Goal: Transaction & Acquisition: Purchase product/service

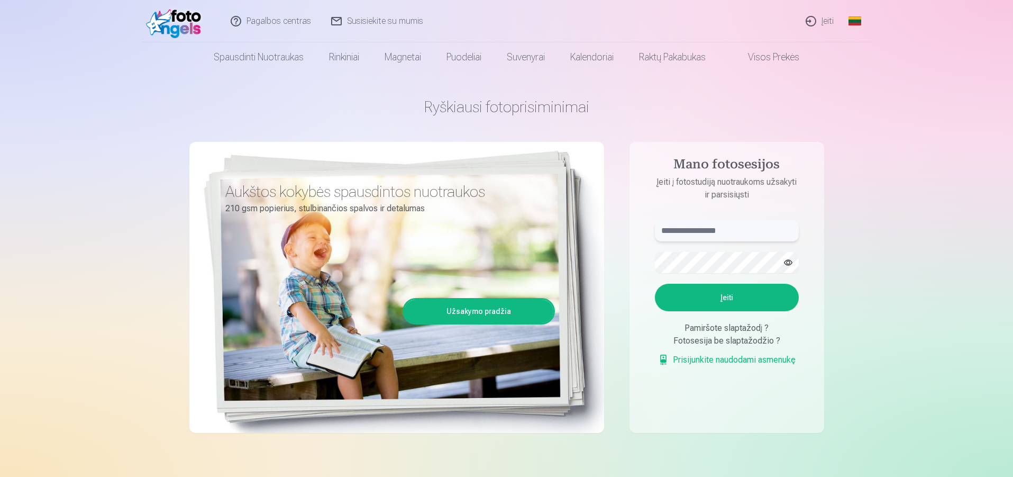
click at [726, 226] on input "text" at bounding box center [727, 230] width 144 height 21
type input "**********"
click at [731, 302] on button "Įeiti" at bounding box center [727, 298] width 144 height 28
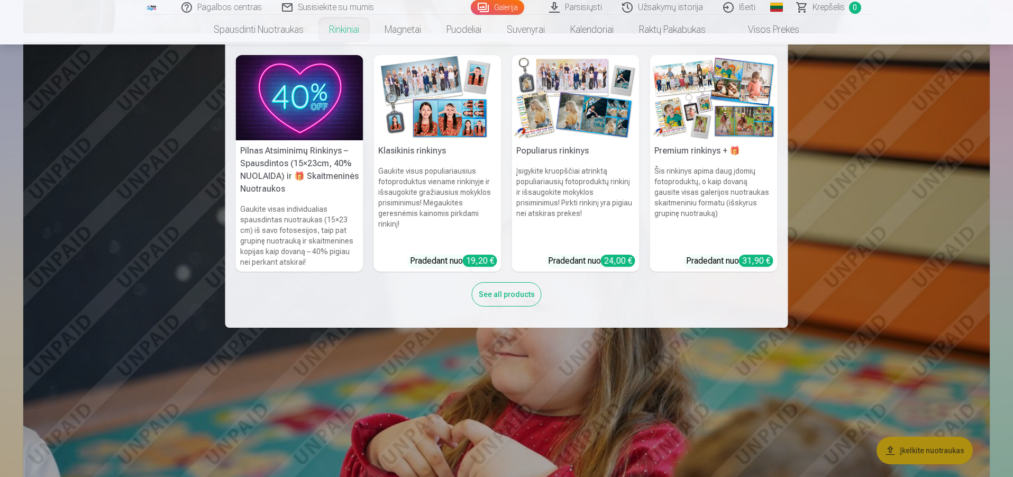
scroll to position [8148, 0]
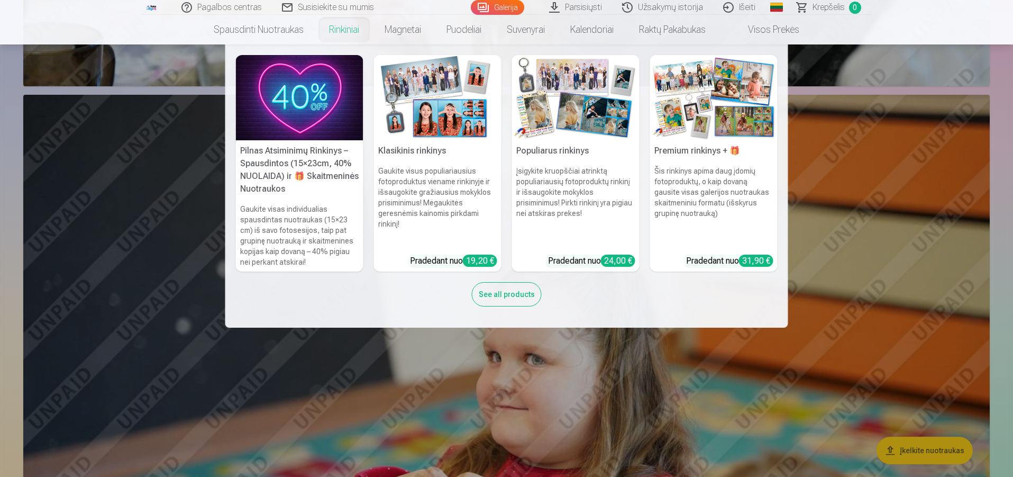
click at [330, 180] on h5 "Pilnas Atsiminimų Rinkinys – Spausdintos (15×23cm, 40% NUOLAIDA) ir 🎁 Skaitmeni…" at bounding box center [300, 169] width 128 height 59
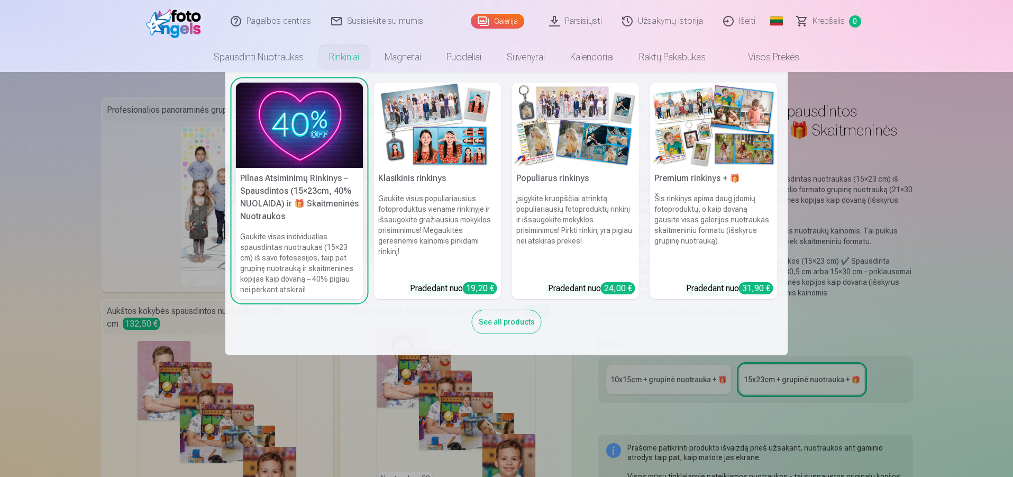
click at [688, 134] on img at bounding box center [714, 125] width 128 height 85
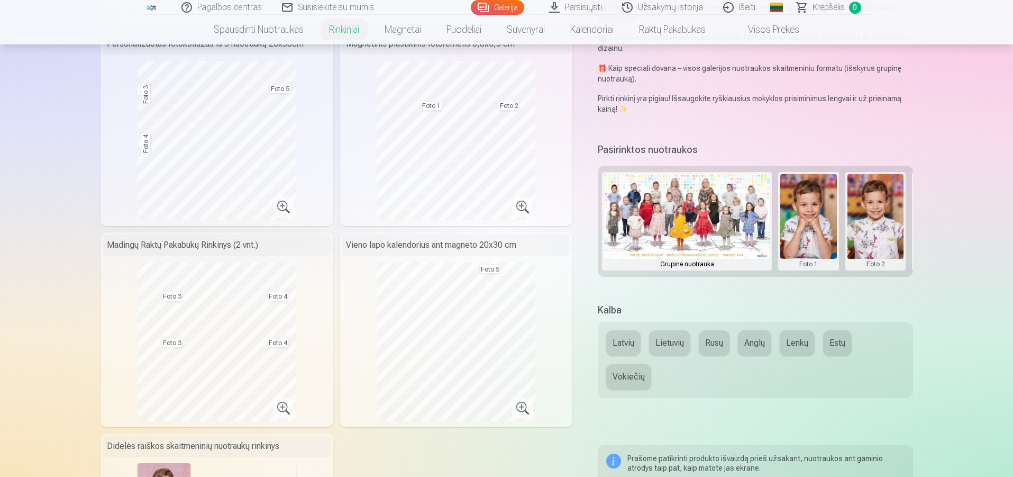
scroll to position [265, 0]
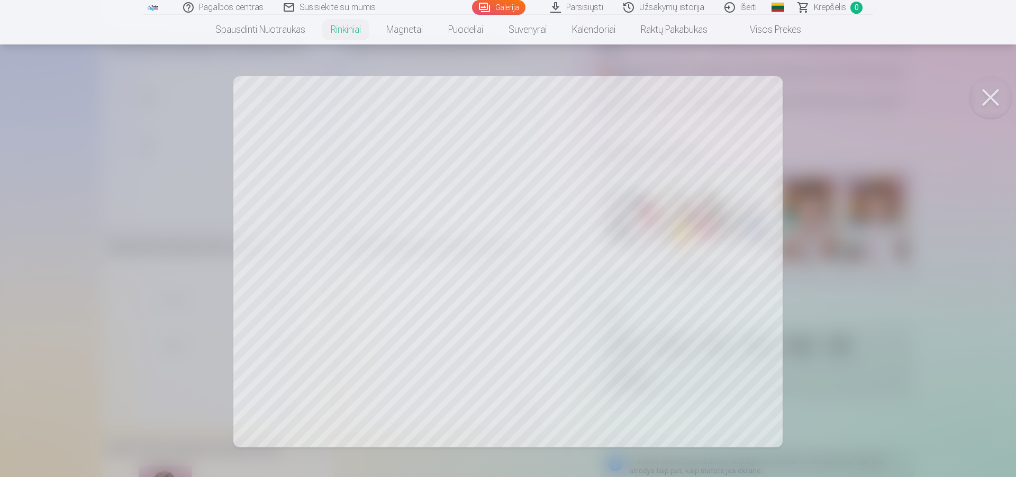
drag, startPoint x: 693, startPoint y: 173, endPoint x: 691, endPoint y: 210, distance: 37.1
click at [691, 210] on div at bounding box center [508, 238] width 1016 height 477
click at [695, 328] on div at bounding box center [508, 238] width 1016 height 477
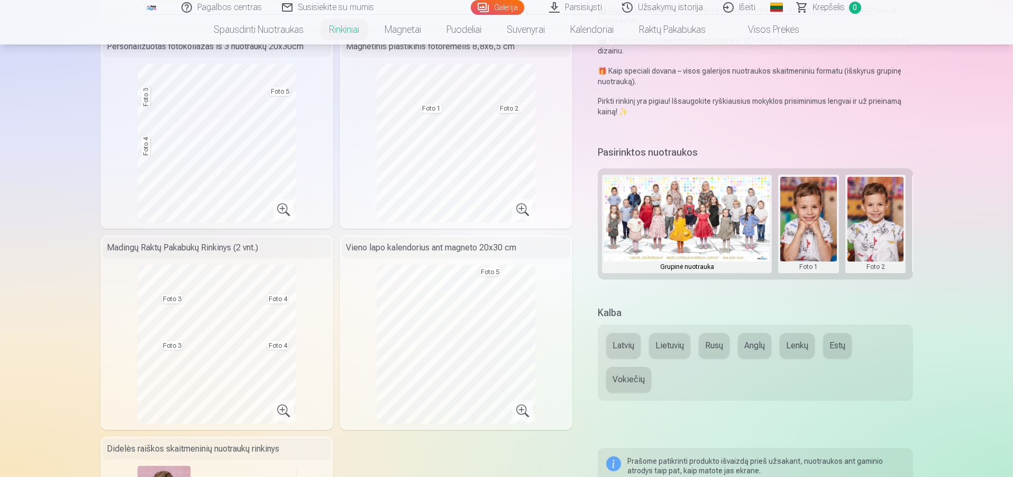
click at [313, 117] on div "Personalizuotas fotokoliažas iš 3 nuotraukų 20x30cm Foto 3 Foto 4 Foto 5" at bounding box center [217, 131] width 233 height 195
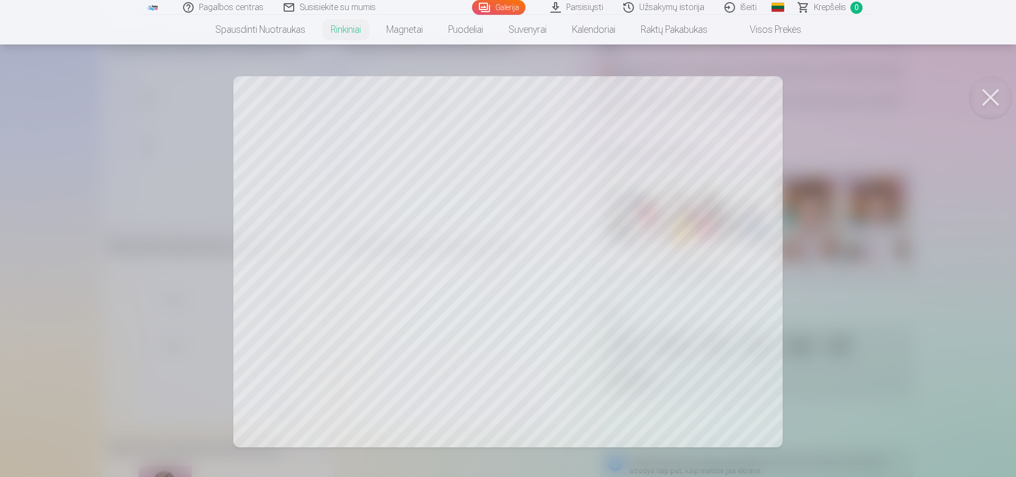
click at [984, 102] on button at bounding box center [990, 97] width 42 height 42
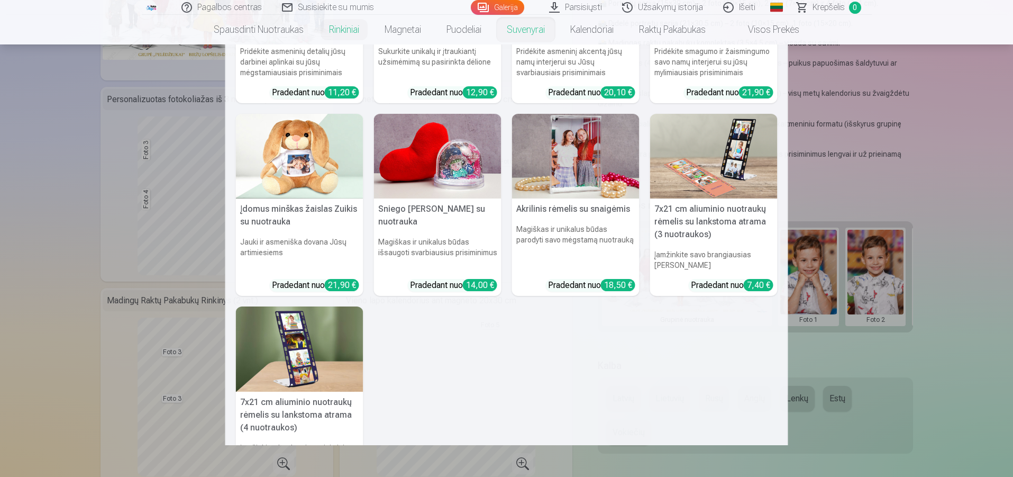
scroll to position [116, 0]
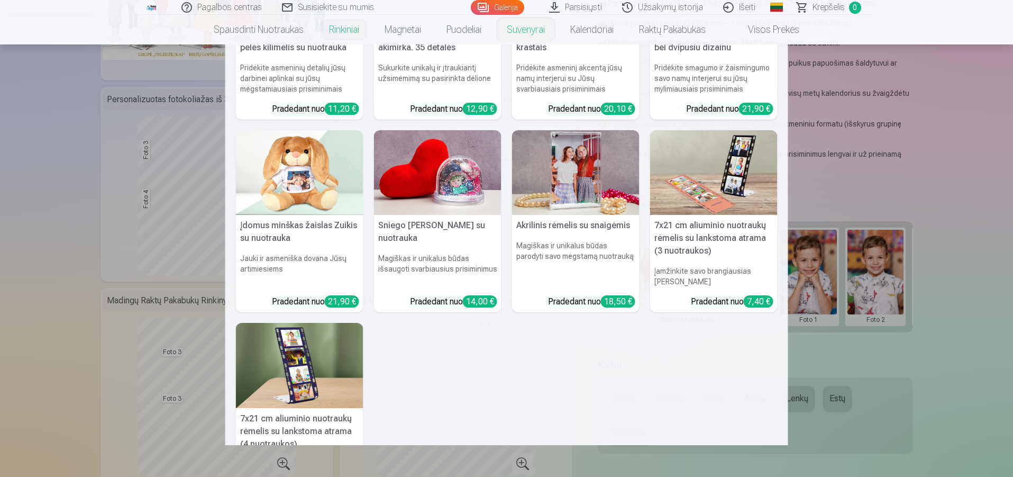
click at [465, 174] on img at bounding box center [438, 172] width 128 height 85
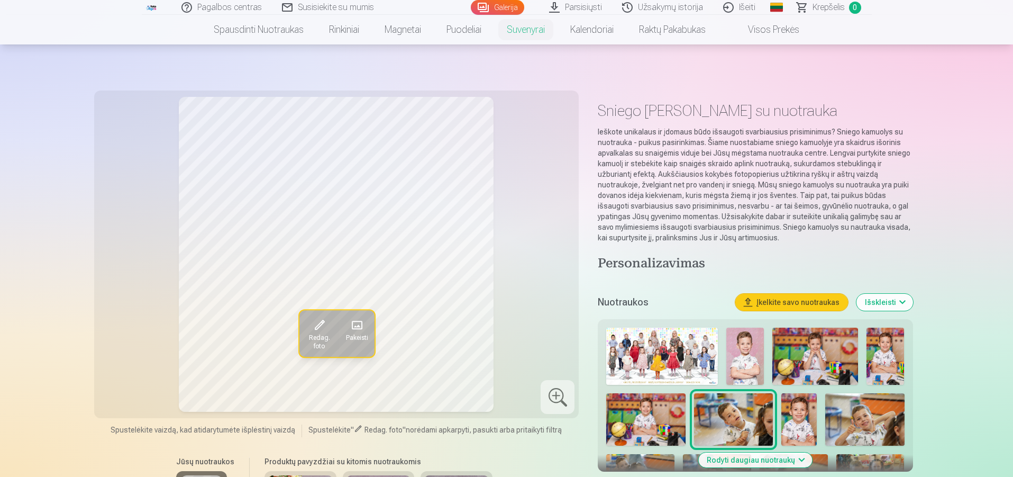
scroll to position [159, 0]
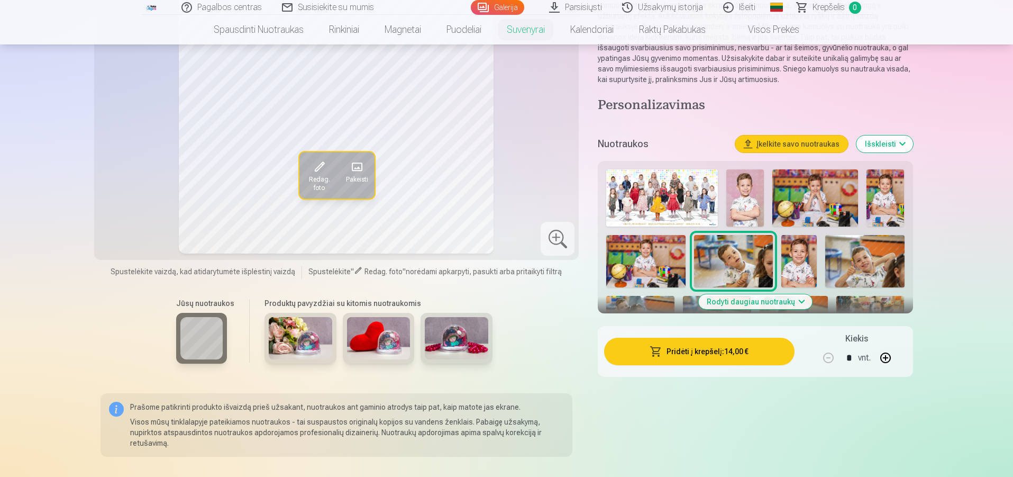
click at [295, 341] on img at bounding box center [300, 338] width 63 height 42
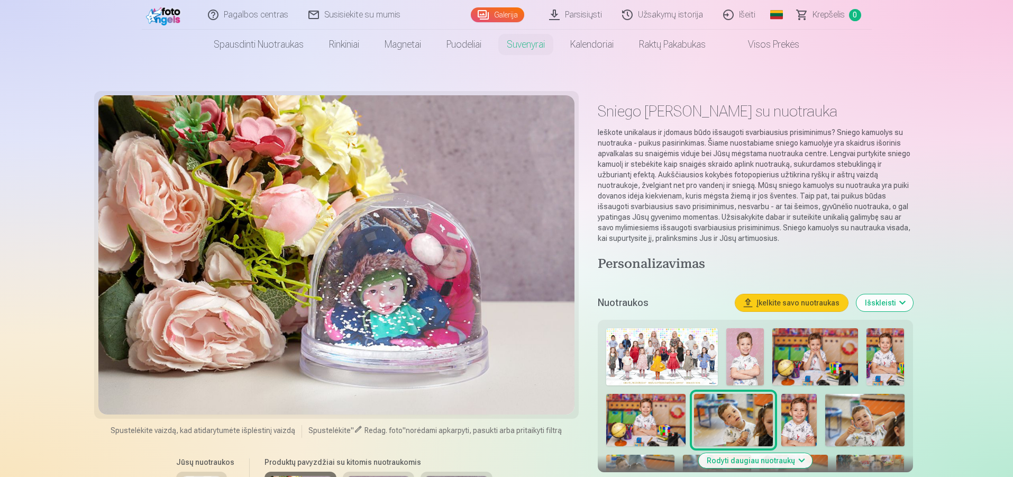
scroll to position [53, 0]
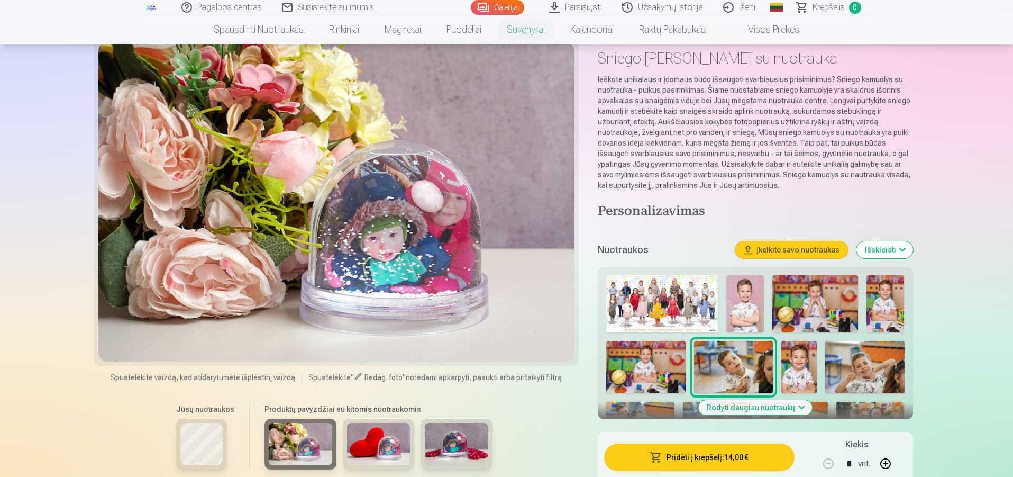
click at [370, 439] on img at bounding box center [378, 444] width 63 height 42
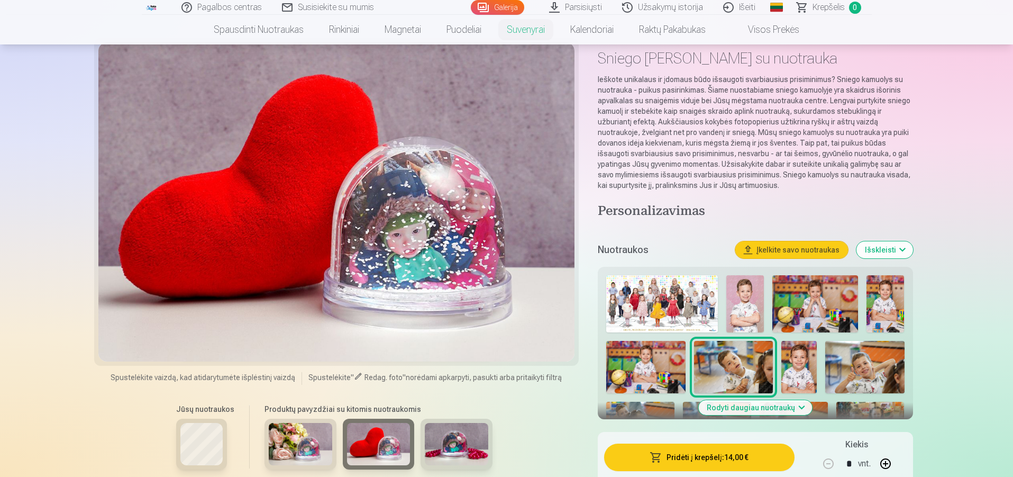
click at [435, 443] on img at bounding box center [456, 444] width 63 height 42
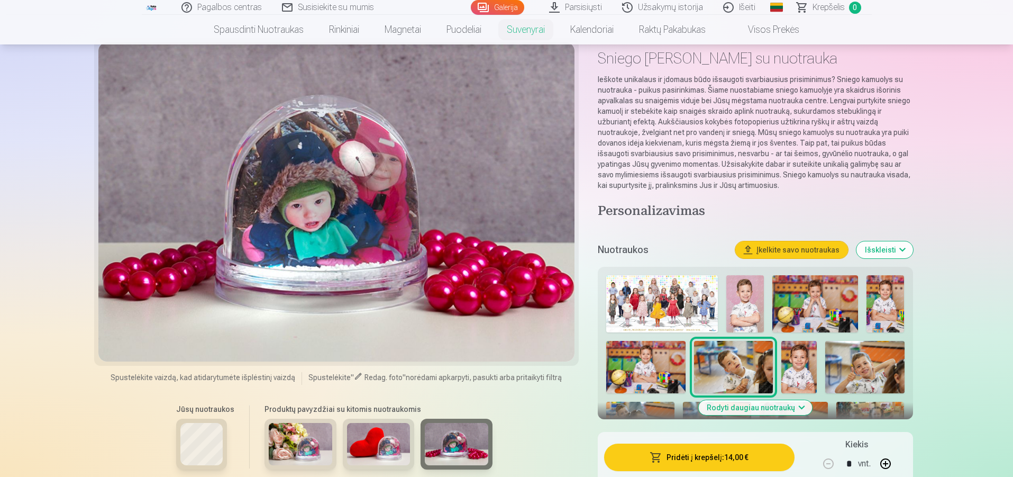
scroll to position [0, 0]
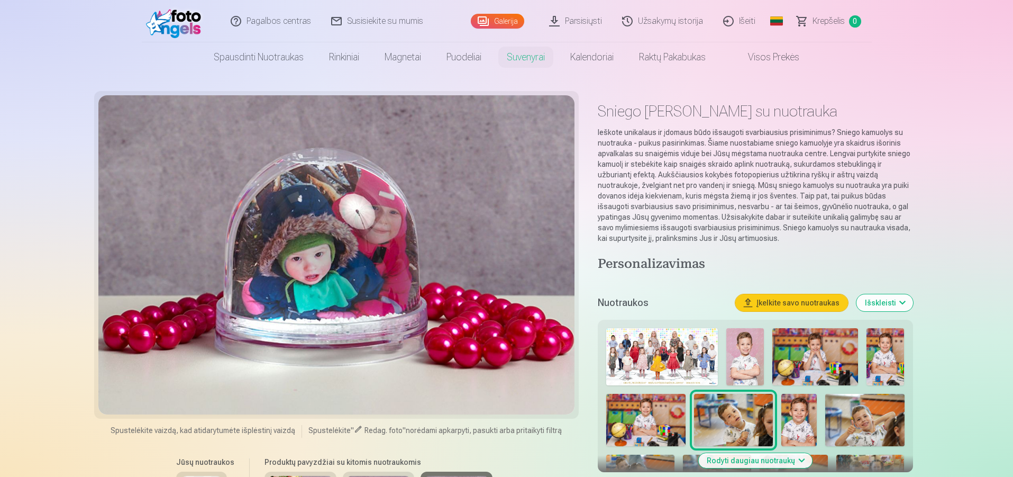
click at [493, 22] on link "Galerija" at bounding box center [497, 21] width 53 height 15
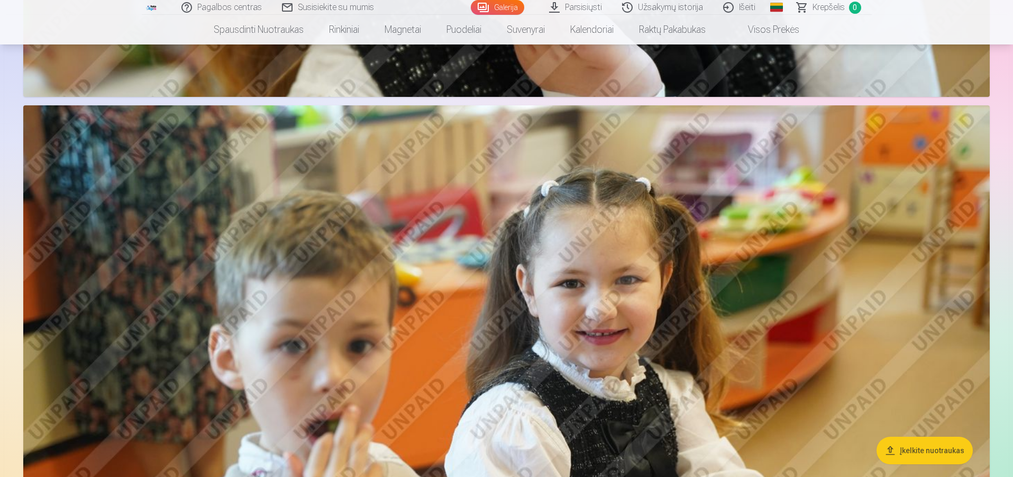
scroll to position [4815, 0]
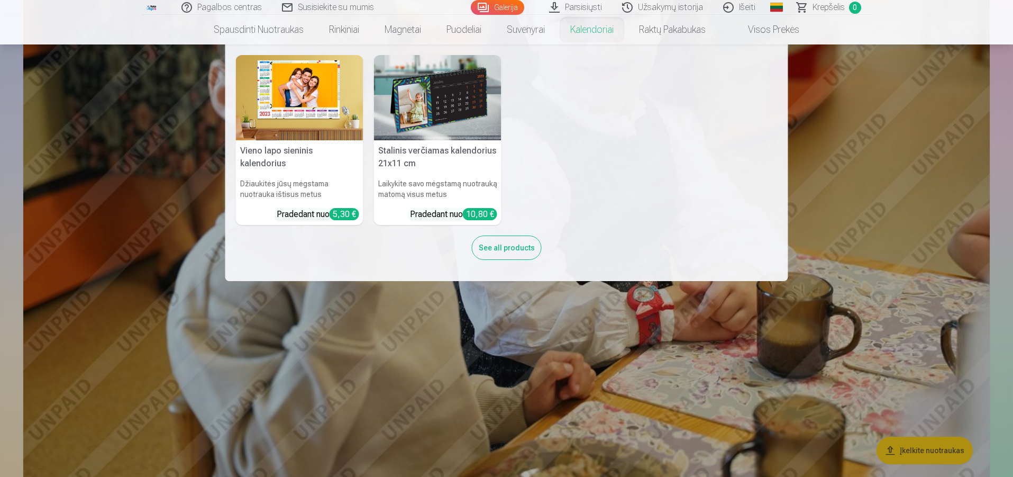
click at [560, 20] on link "Kalendoriai" at bounding box center [592, 30] width 69 height 30
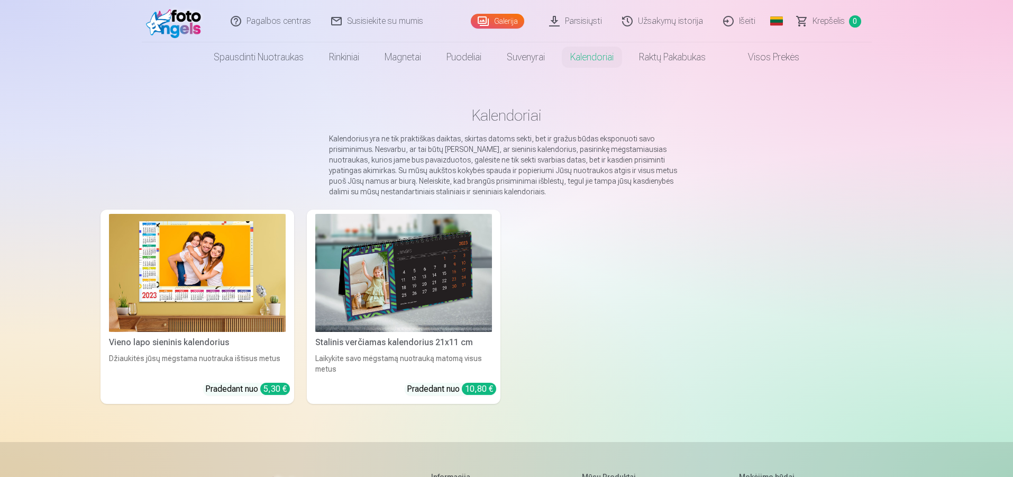
click at [491, 22] on link "Galerija" at bounding box center [497, 21] width 53 height 15
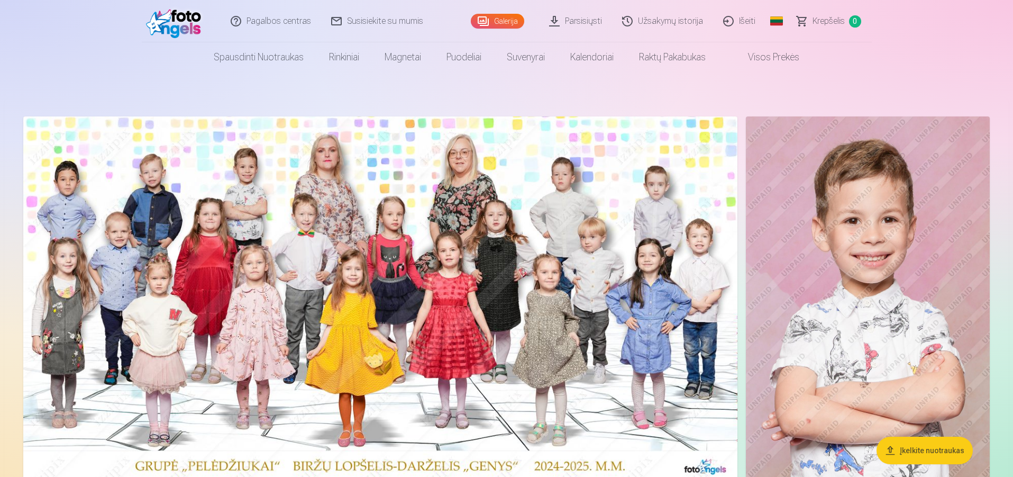
click at [585, 21] on link "Parsisiųsti" at bounding box center [576, 21] width 73 height 42
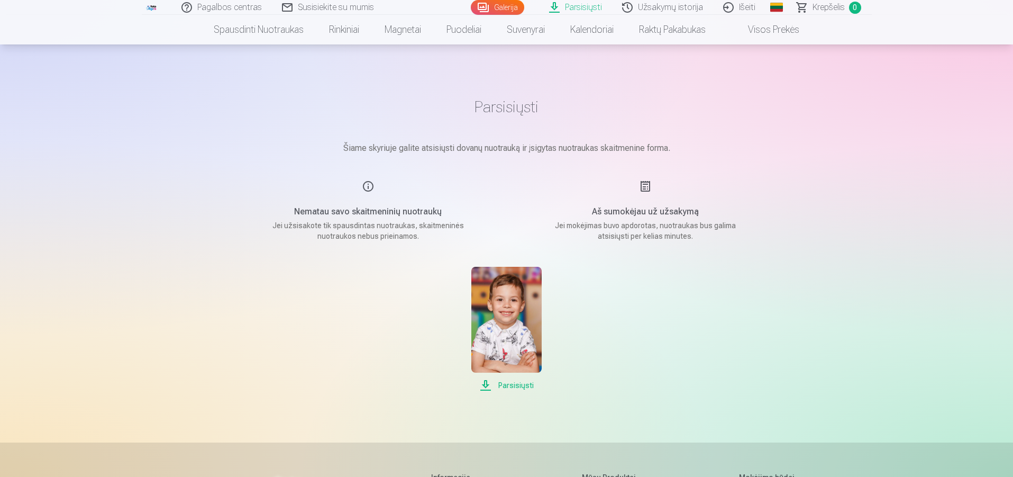
scroll to position [106, 0]
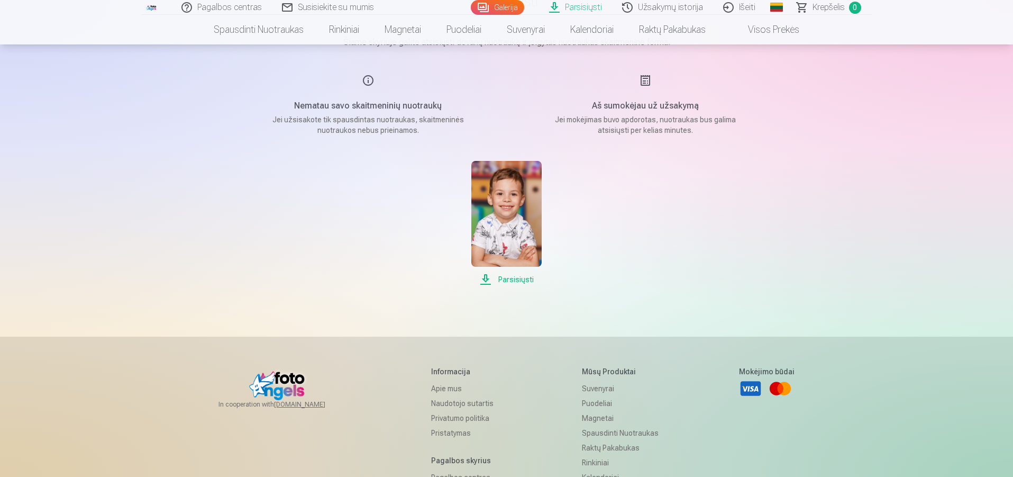
click at [508, 276] on span "Parsisiųsti" at bounding box center [506, 279] width 70 height 13
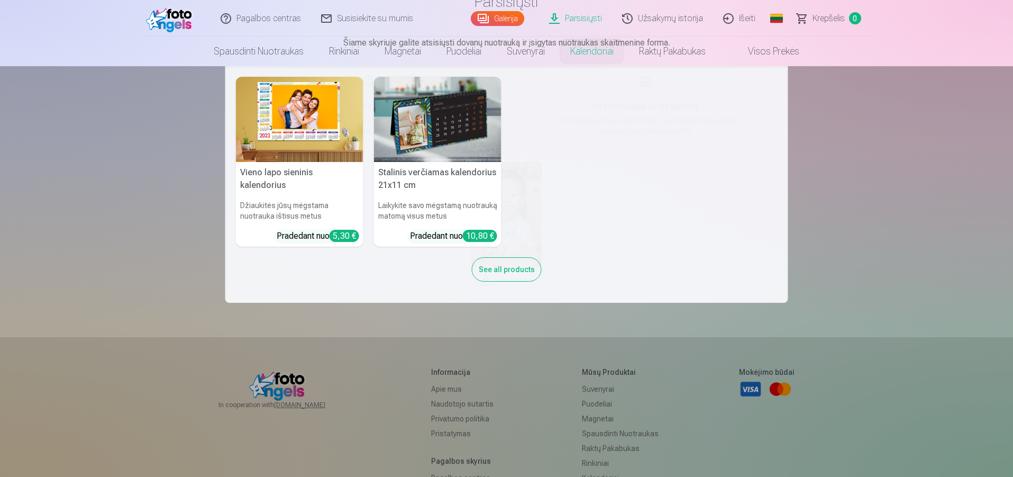
scroll to position [0, 0]
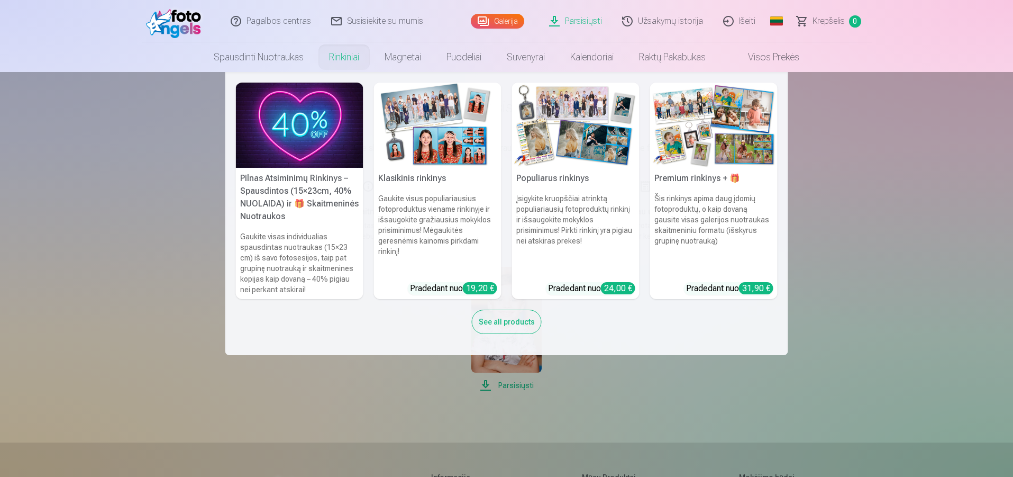
click at [506, 324] on div "See all products" at bounding box center [507, 322] width 70 height 24
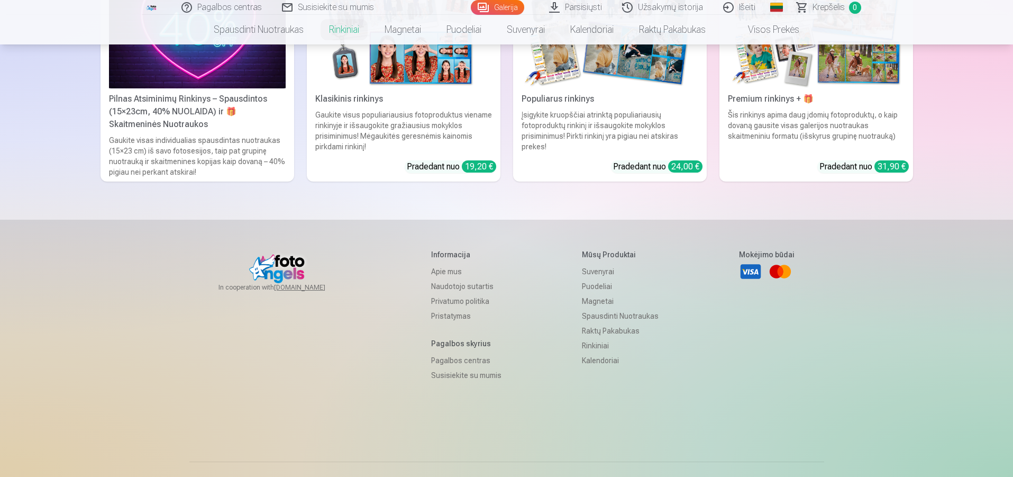
scroll to position [106, 0]
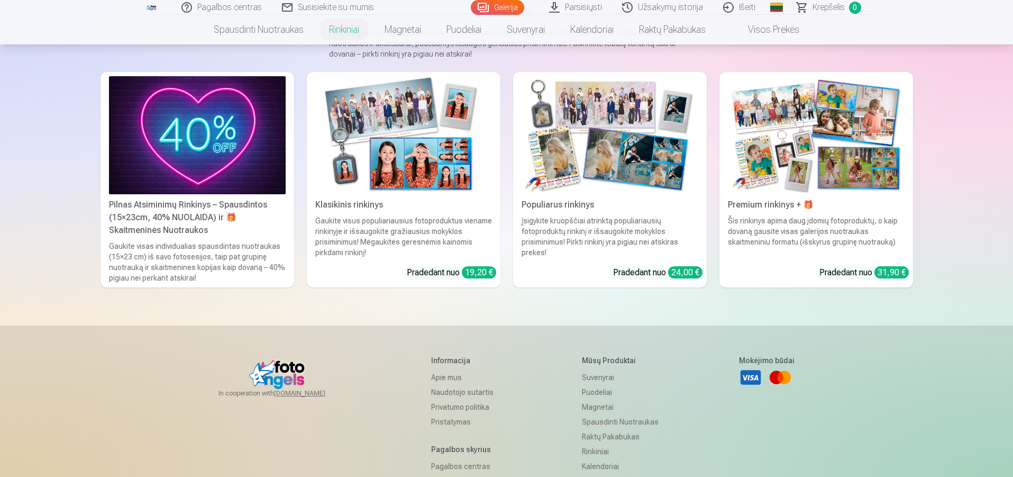
click at [626, 233] on div "Įsigykite kruopščiai atrinktą populiariausių fotoproduktų rinkinį ir išsaugokit…" at bounding box center [609, 236] width 185 height 42
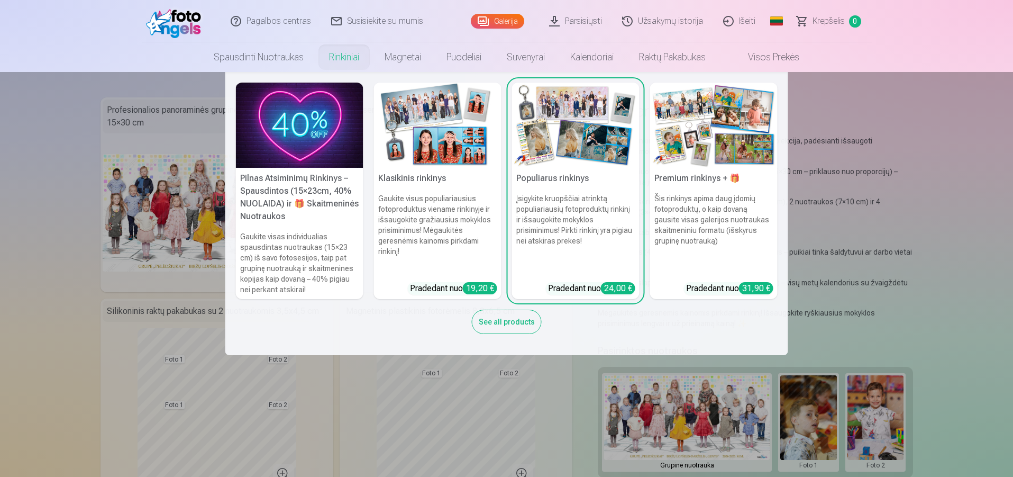
click at [430, 133] on img at bounding box center [438, 125] width 128 height 85
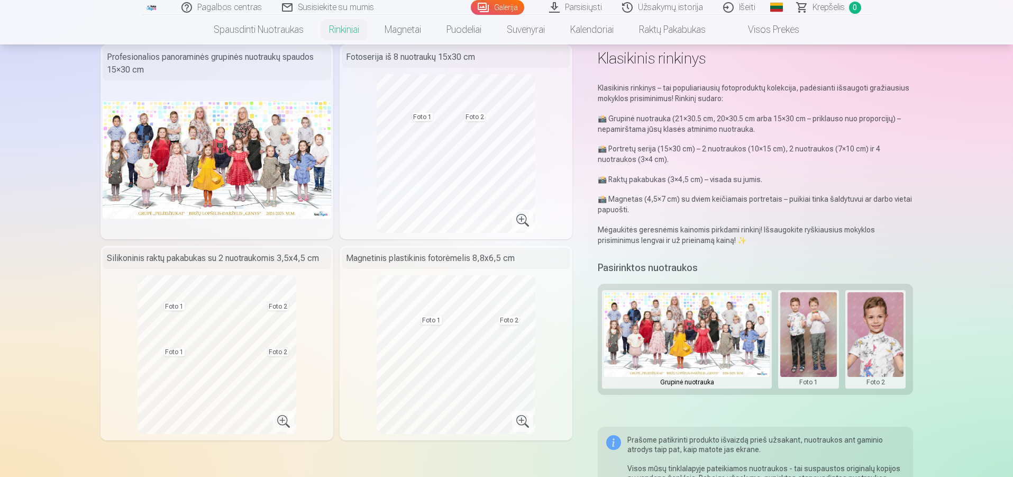
scroll to position [159, 0]
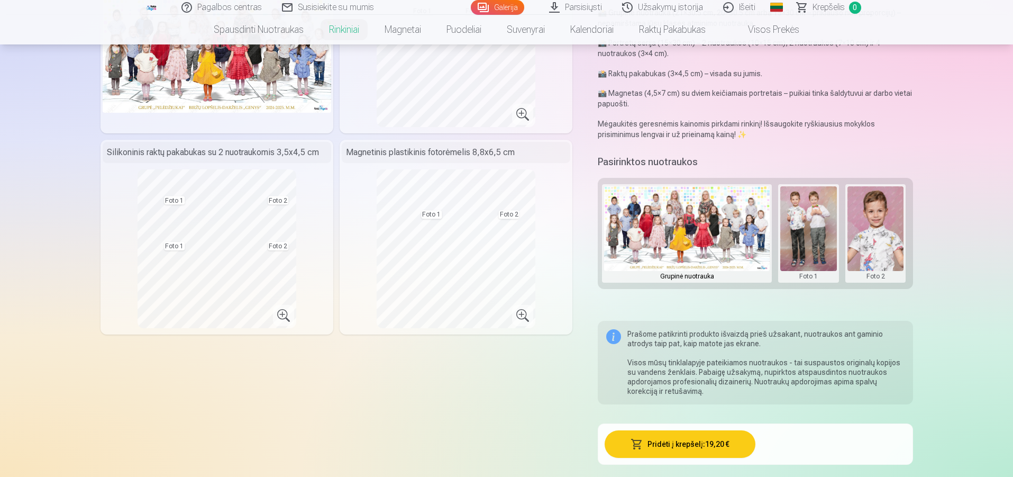
click at [815, 237] on button at bounding box center [808, 233] width 57 height 94
click at [998, 249] on div at bounding box center [506, 238] width 1013 height 477
click at [679, 208] on img at bounding box center [687, 228] width 166 height 85
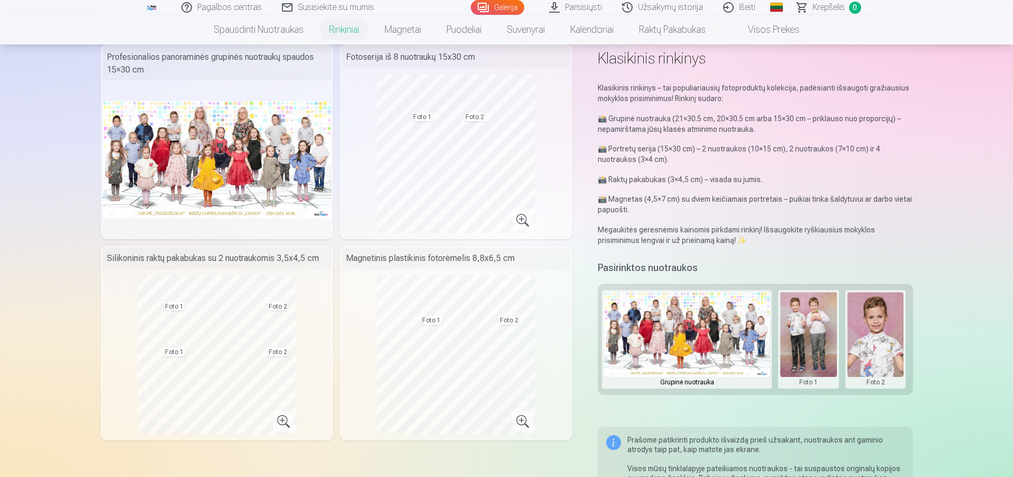
click at [239, 178] on img at bounding box center [217, 159] width 229 height 117
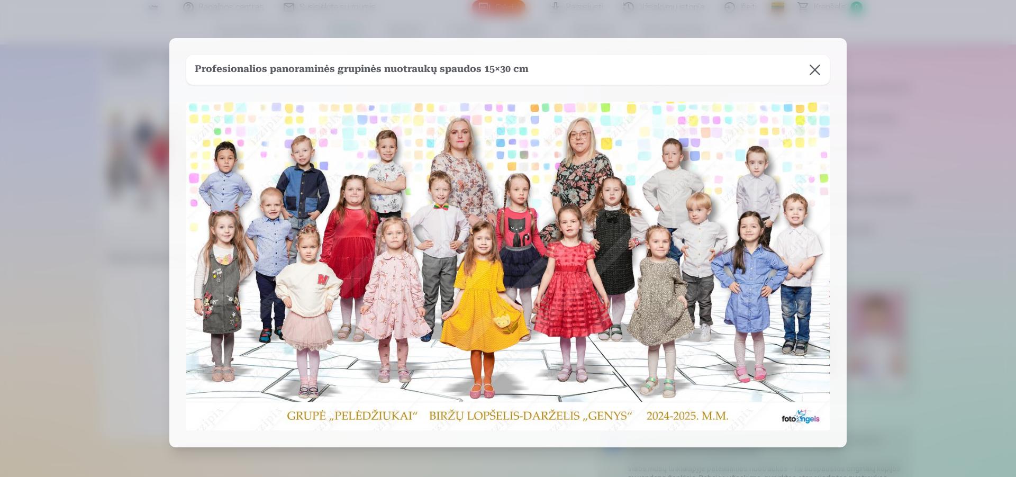
click at [818, 69] on button at bounding box center [815, 70] width 30 height 30
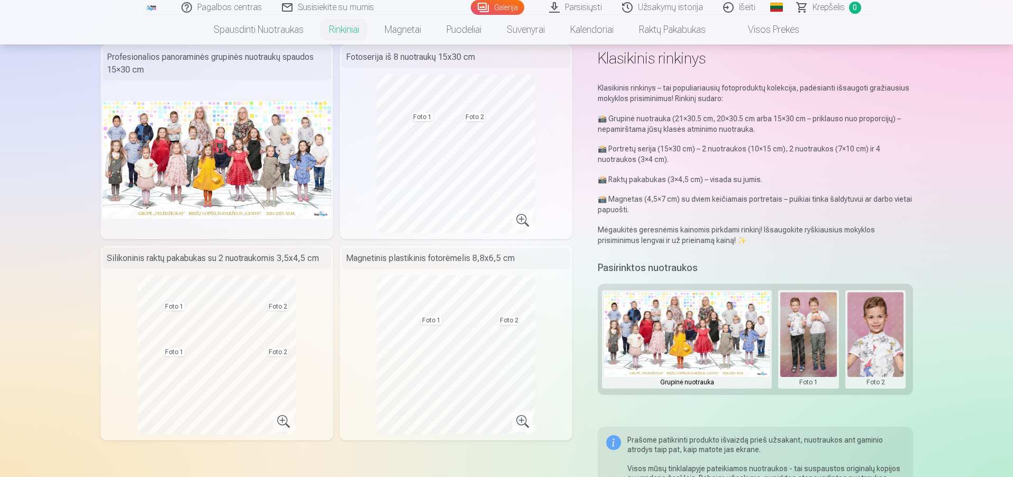
scroll to position [0, 0]
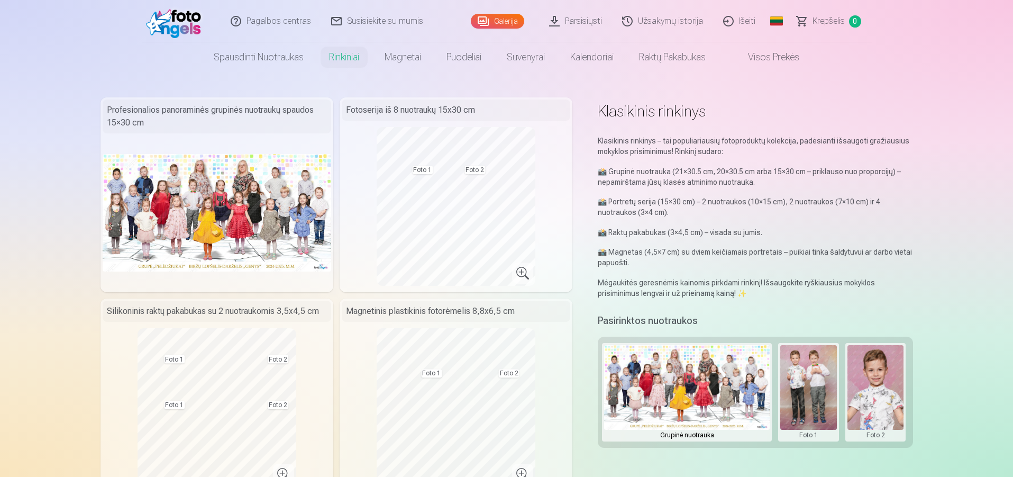
click at [781, 58] on link "Visos prekės" at bounding box center [766, 57] width 94 height 30
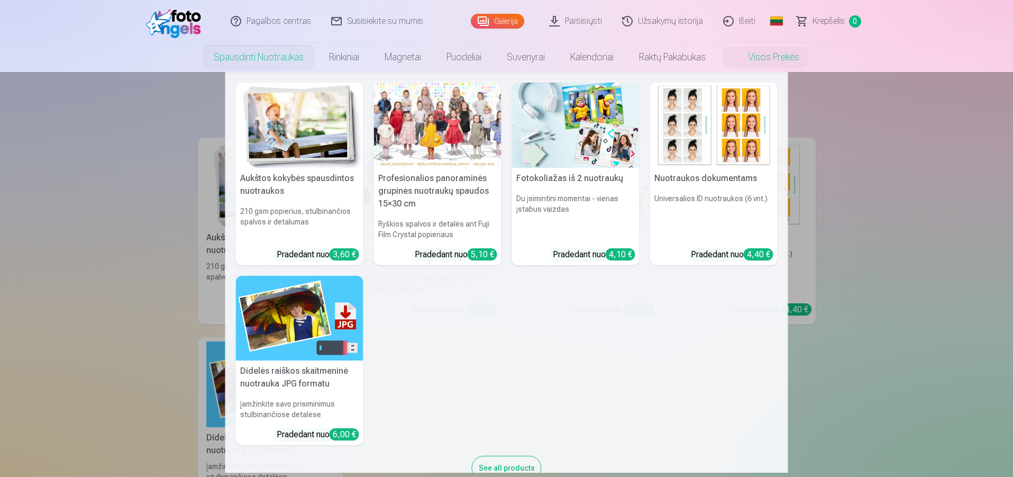
click at [341, 343] on img at bounding box center [300, 318] width 128 height 85
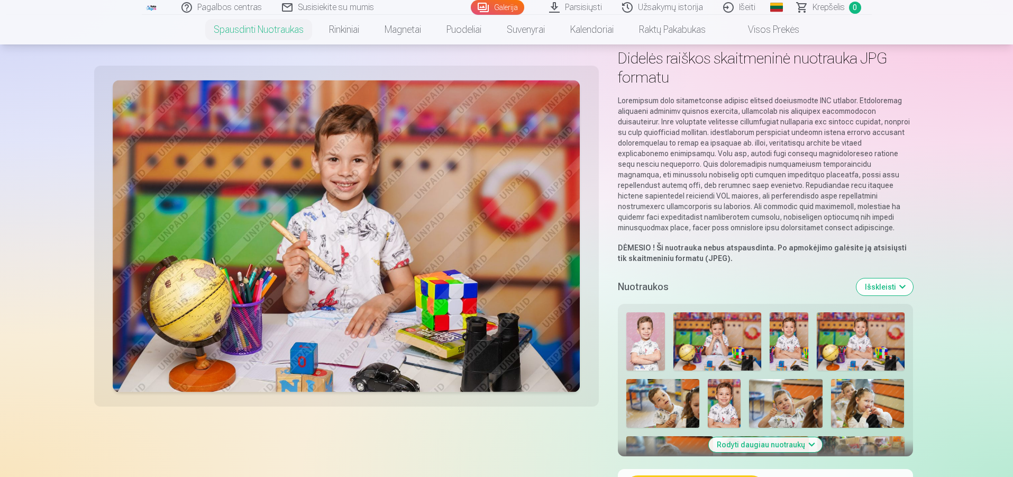
scroll to position [212, 0]
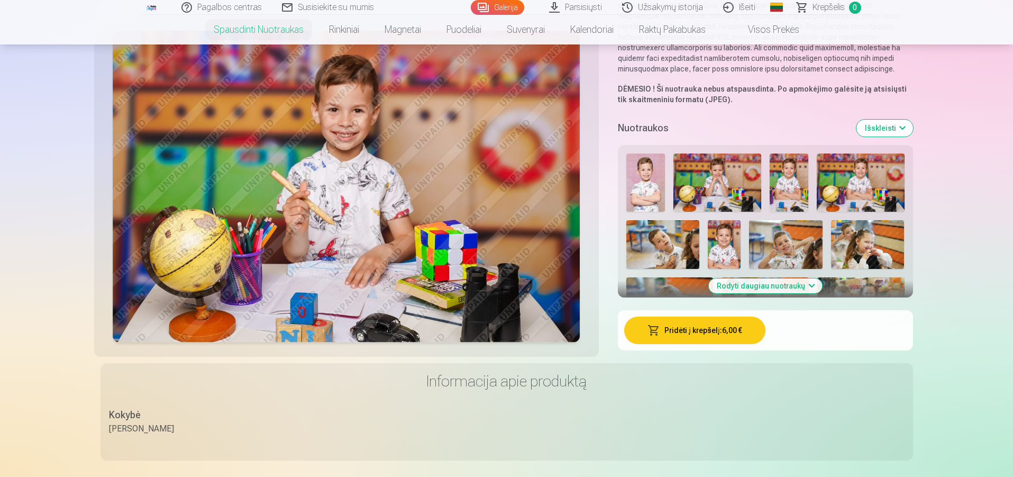
click at [745, 287] on button "Rodyti daugiau nuotraukų" at bounding box center [765, 285] width 114 height 15
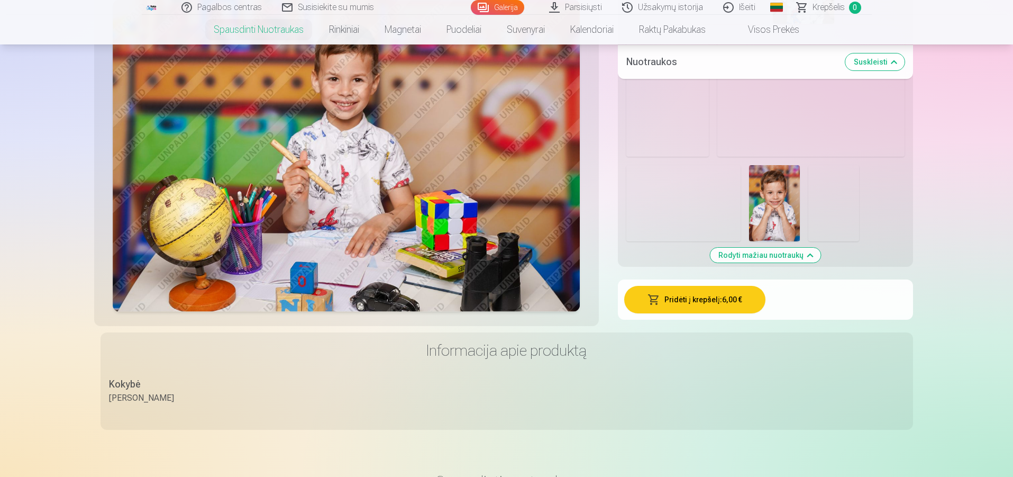
scroll to position [2434, 0]
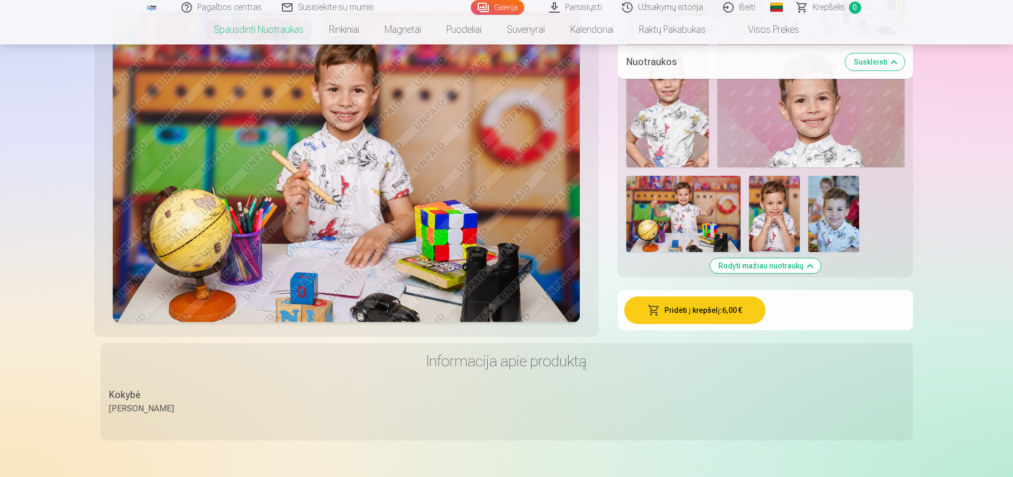
click at [721, 313] on button "Pridėti į krepšelį : 6,00 €" at bounding box center [694, 310] width 141 height 28
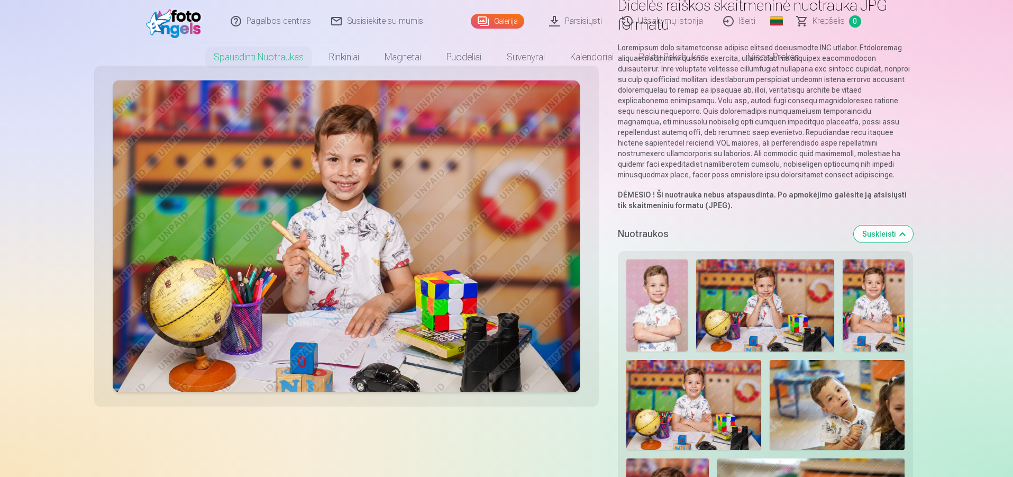
scroll to position [0, 0]
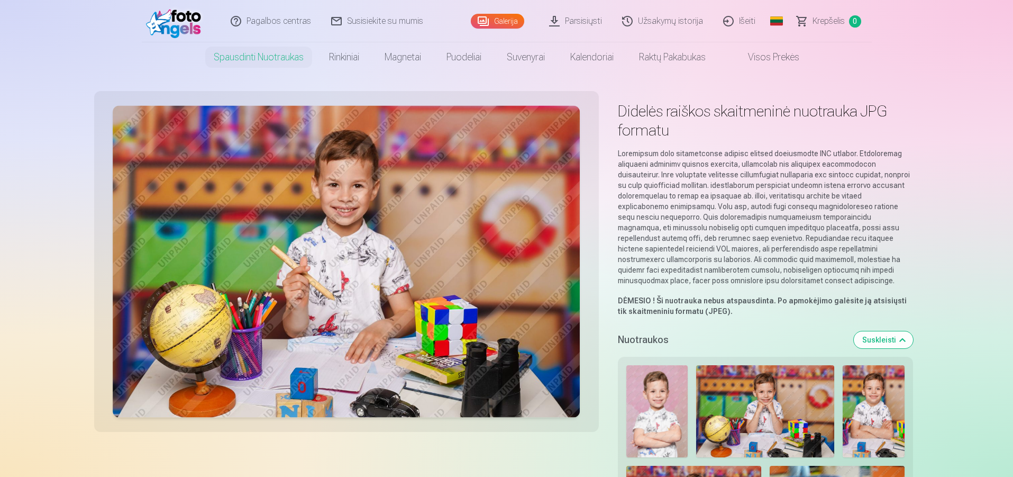
click at [824, 21] on span "Krepšelis" at bounding box center [829, 21] width 32 height 13
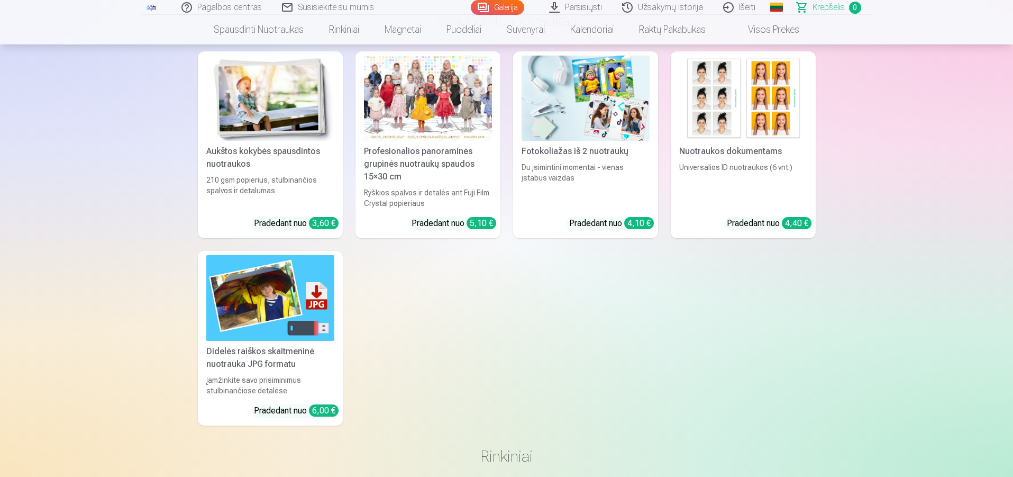
scroll to position [53, 0]
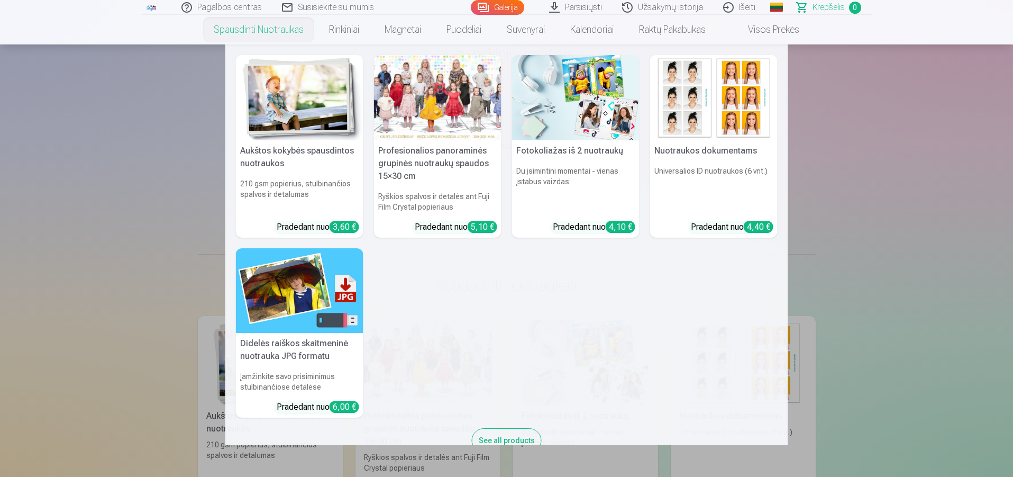
click at [249, 30] on link "Spausdinti nuotraukas" at bounding box center [258, 30] width 115 height 30
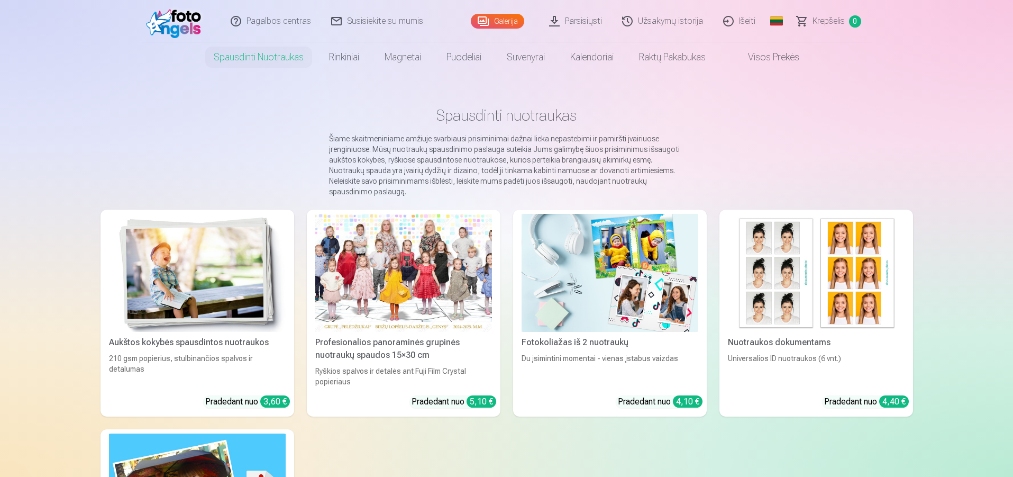
click at [771, 56] on link "Visos prekės" at bounding box center [766, 57] width 94 height 30
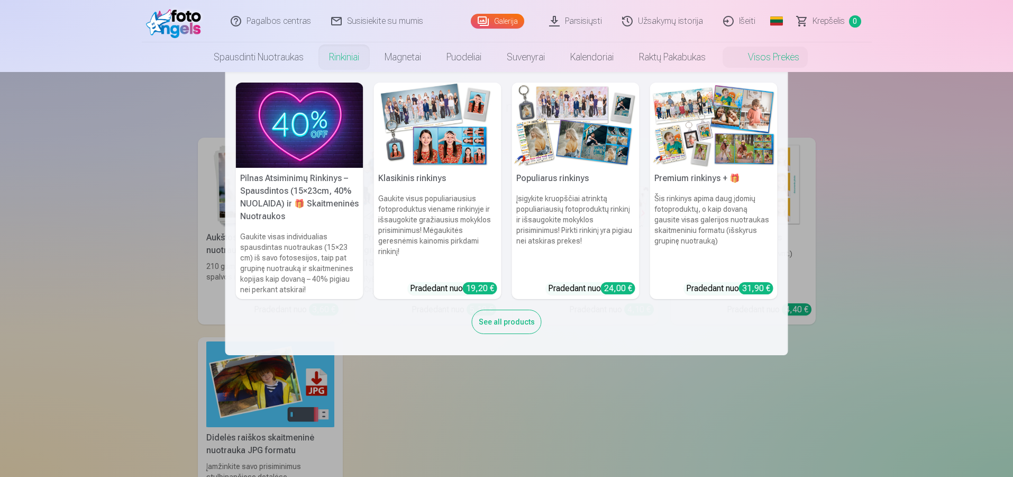
click at [338, 55] on link "Rinkiniai" at bounding box center [344, 57] width 56 height 30
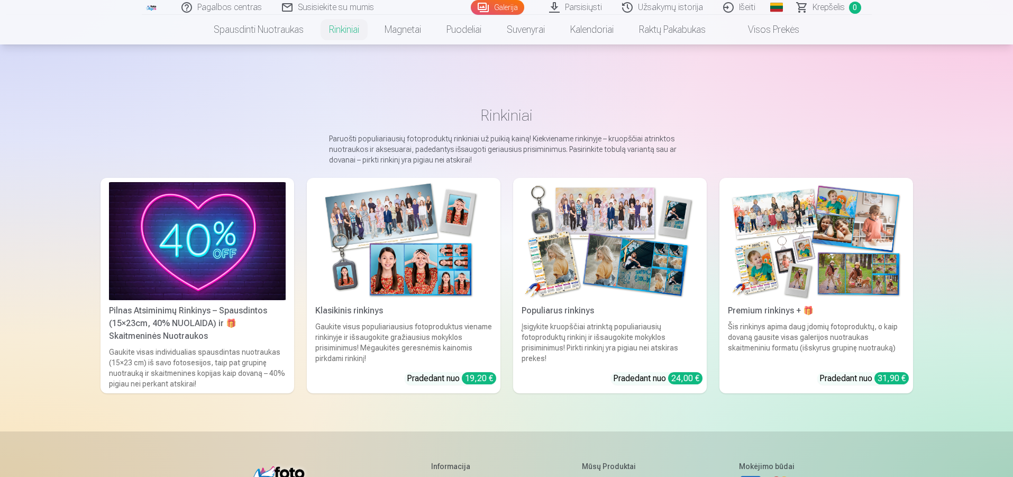
scroll to position [212, 0]
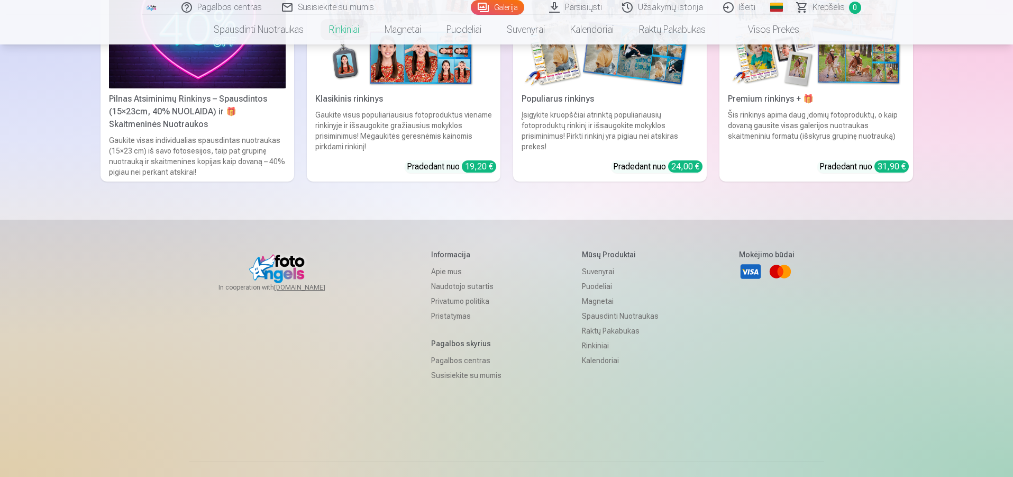
click at [470, 163] on div "19,20 €" at bounding box center [479, 166] width 34 height 12
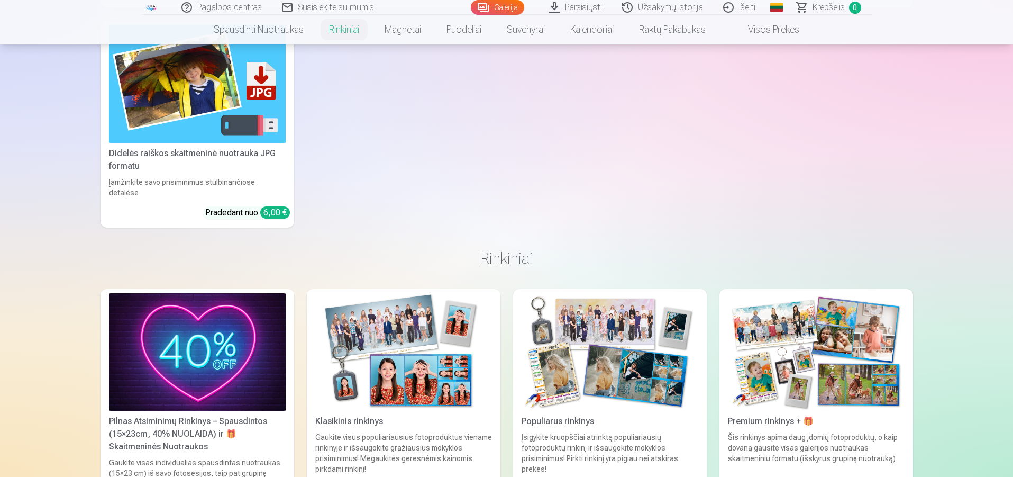
scroll to position [1164, 0]
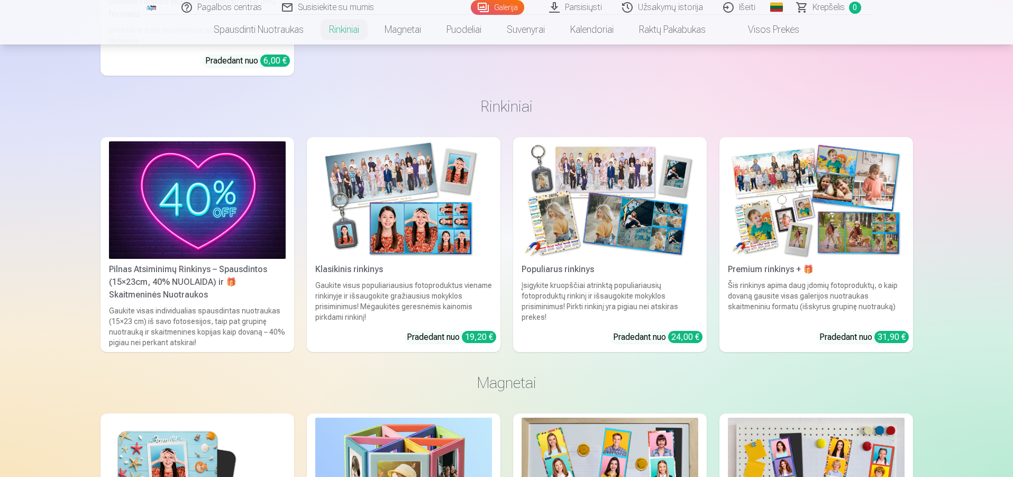
click at [201, 263] on div "Pilnas Atsiminimų Rinkinys – Spausdintos (15×23cm, 40% NUOLAIDA) ir 🎁 Skaitmeni…" at bounding box center [197, 282] width 185 height 38
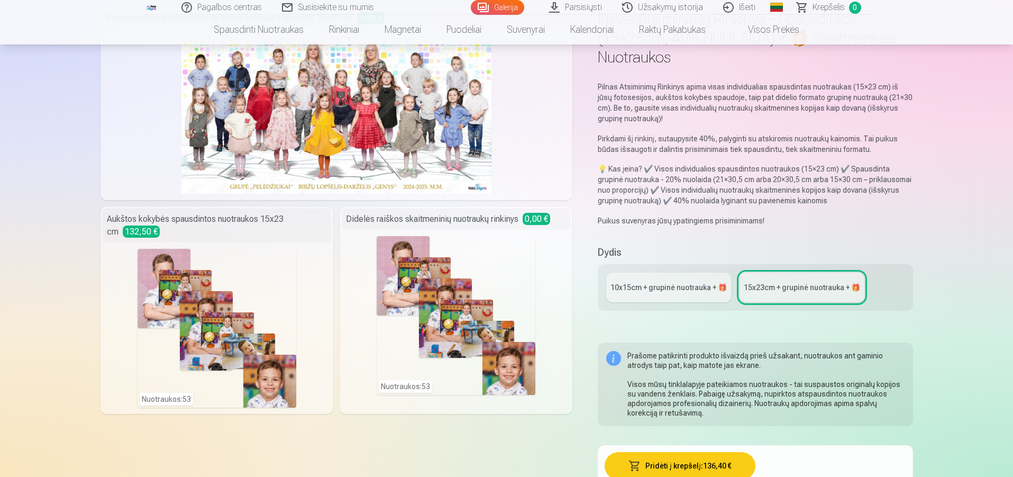
scroll to position [106, 0]
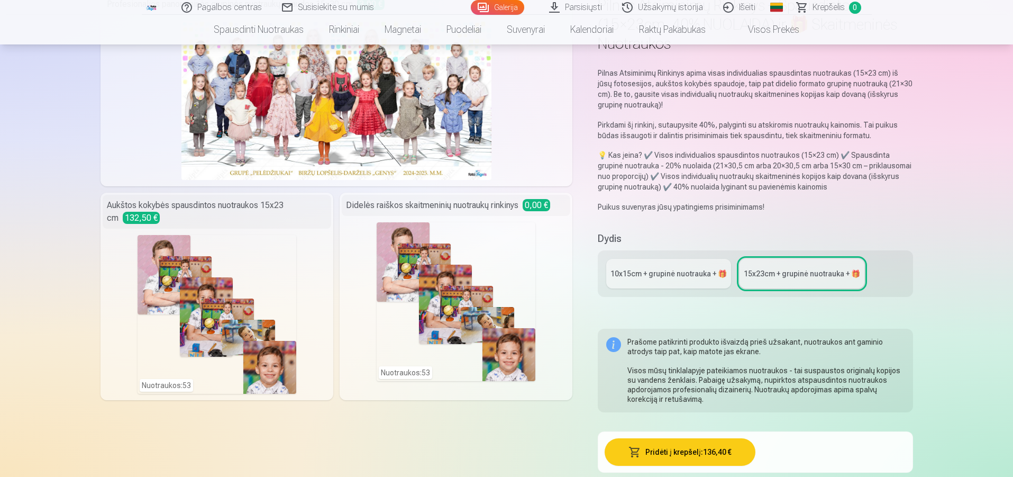
click at [445, 203] on div "Didelės raiškos skaitmeninių nuotraukų rinkinys 0,00 €" at bounding box center [456, 205] width 229 height 21
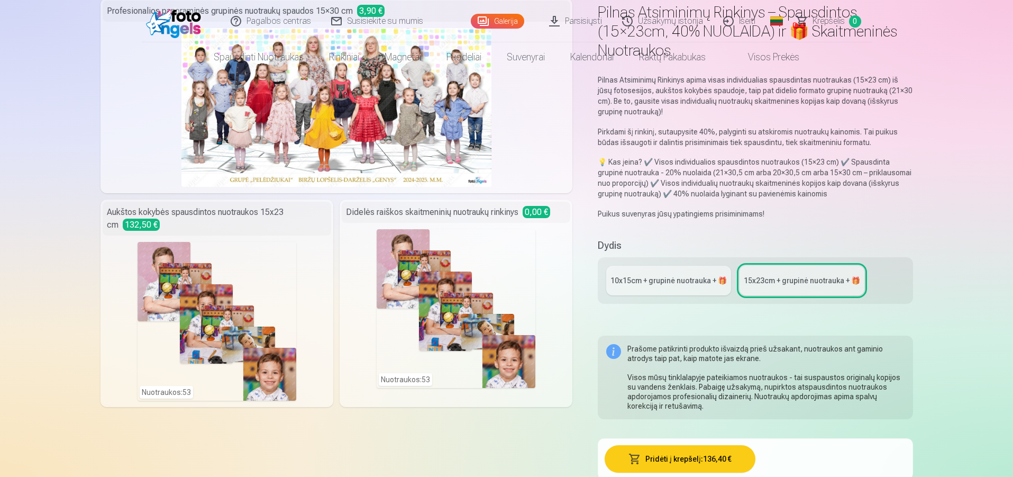
scroll to position [0, 0]
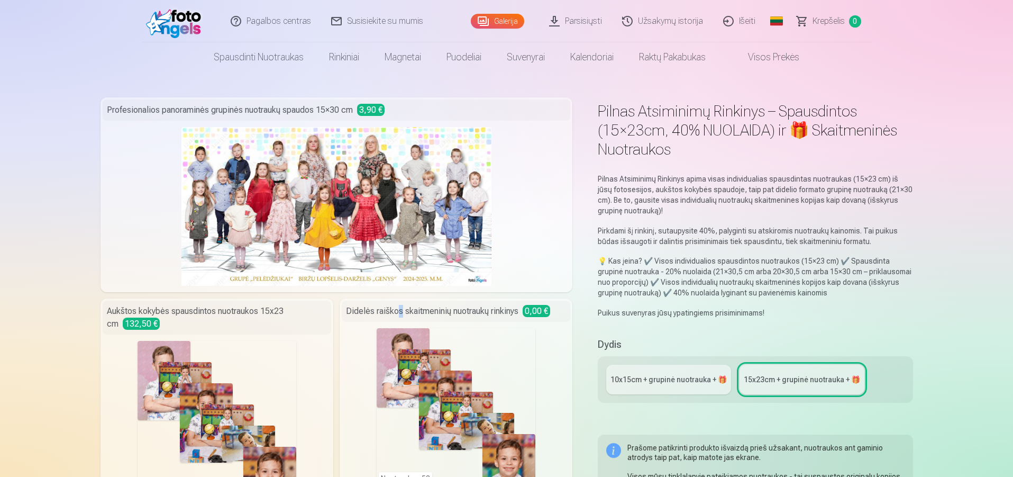
click at [400, 313] on div "Didelės raiškos skaitmeninių nuotraukų rinkinys 0,00 €" at bounding box center [456, 311] width 229 height 21
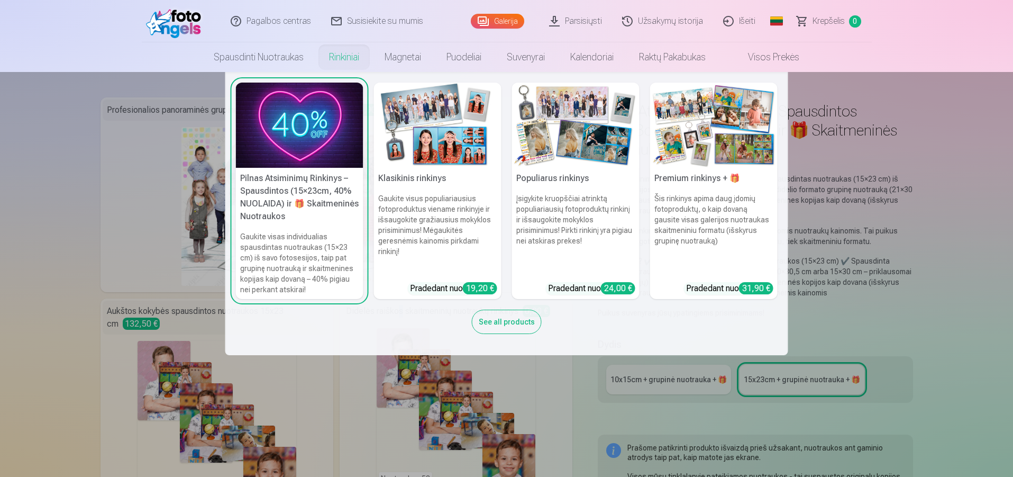
click at [483, 283] on div "19,20 €" at bounding box center [480, 288] width 34 height 12
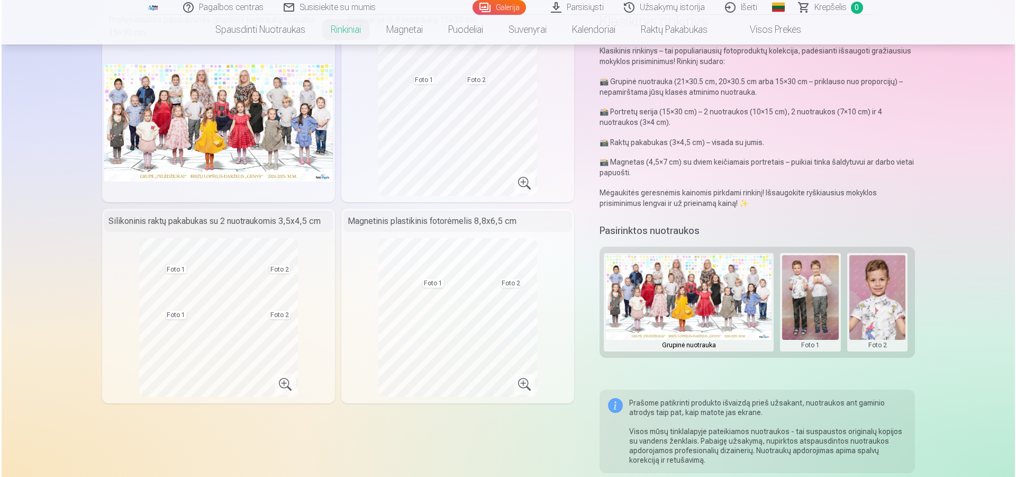
scroll to position [106, 0]
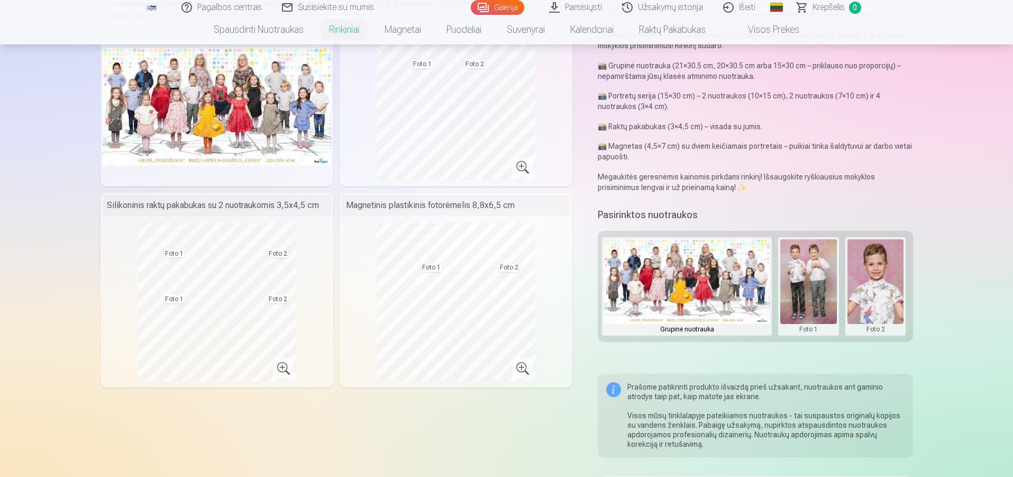
click at [810, 289] on button at bounding box center [808, 286] width 57 height 94
click at [806, 293] on button "Pakeisti nuotrauką" at bounding box center [808, 286] width 99 height 30
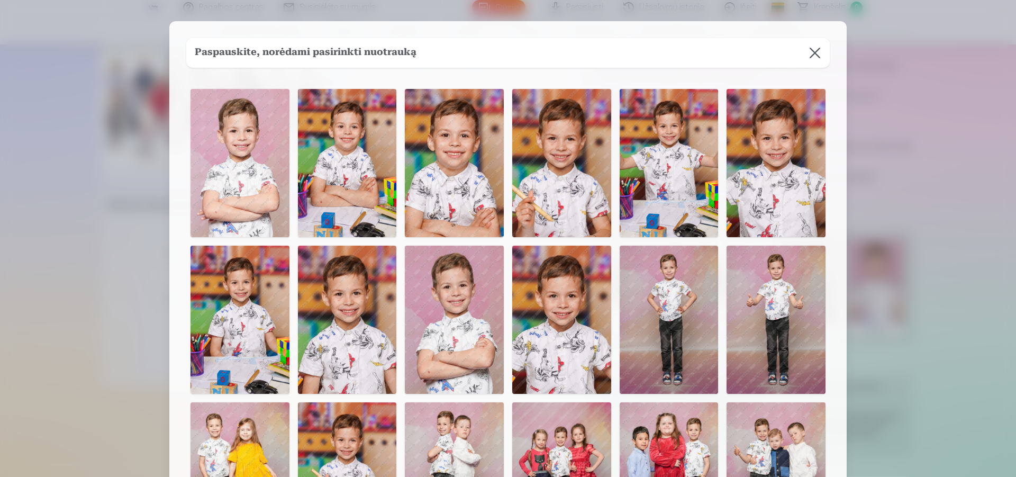
drag, startPoint x: 814, startPoint y: 48, endPoint x: 813, endPoint y: 53, distance: 5.5
click at [813, 49] on button at bounding box center [815, 53] width 30 height 30
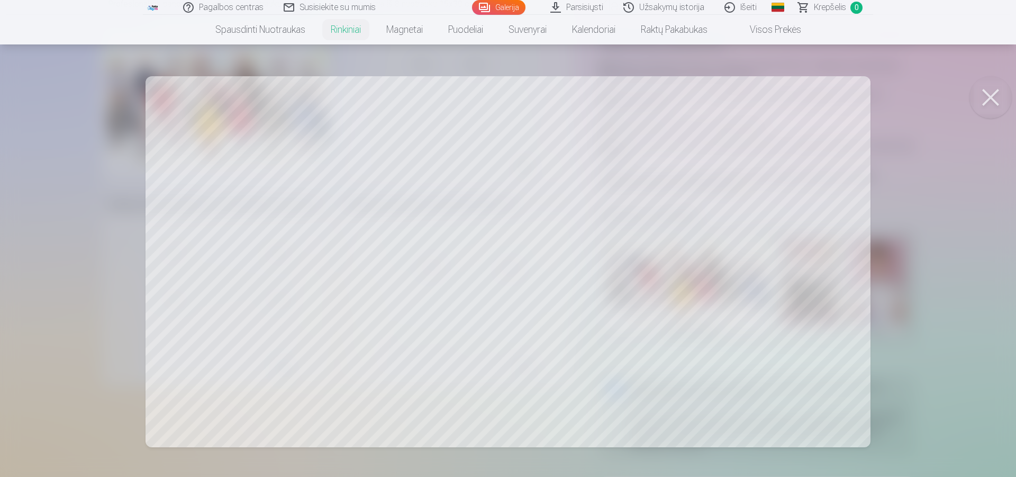
click at [984, 97] on button at bounding box center [990, 97] width 42 height 42
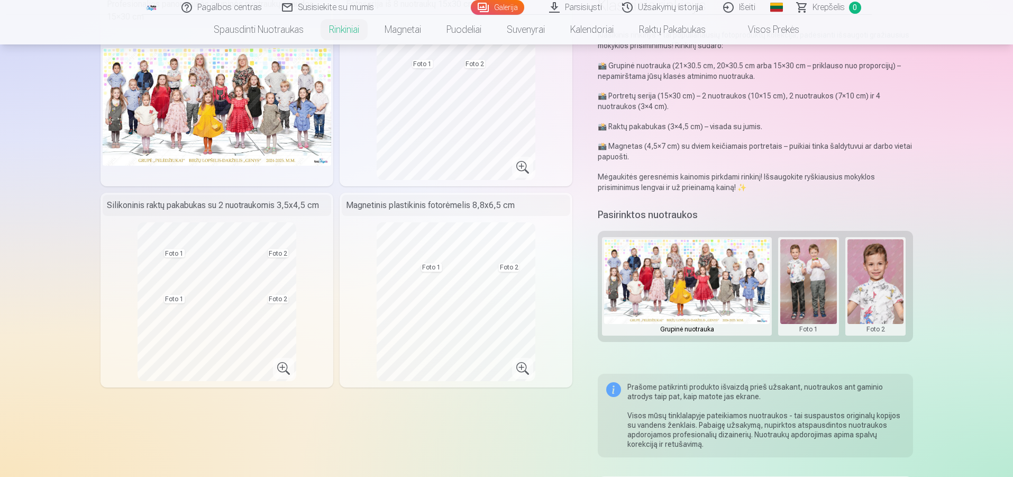
click at [724, 292] on img at bounding box center [687, 281] width 166 height 85
click at [282, 129] on img at bounding box center [217, 106] width 229 height 117
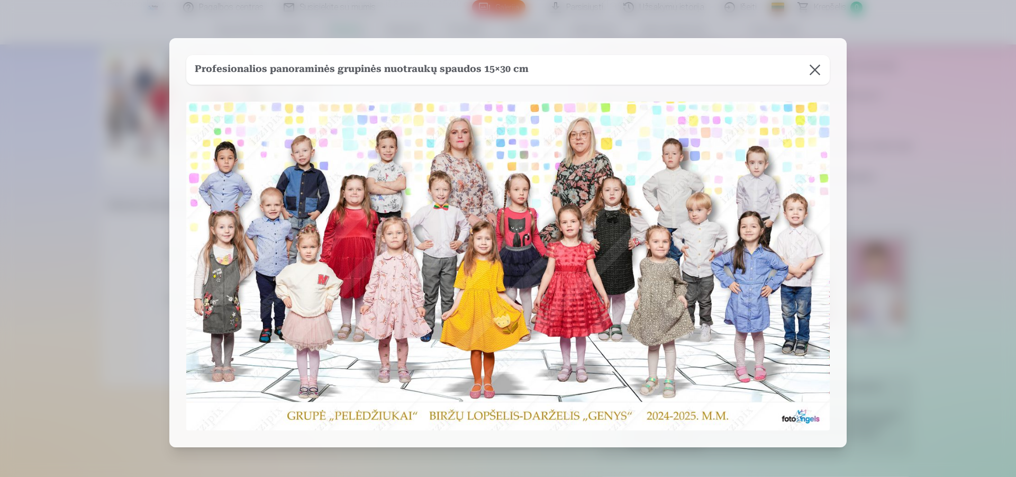
click at [809, 74] on button at bounding box center [815, 70] width 30 height 30
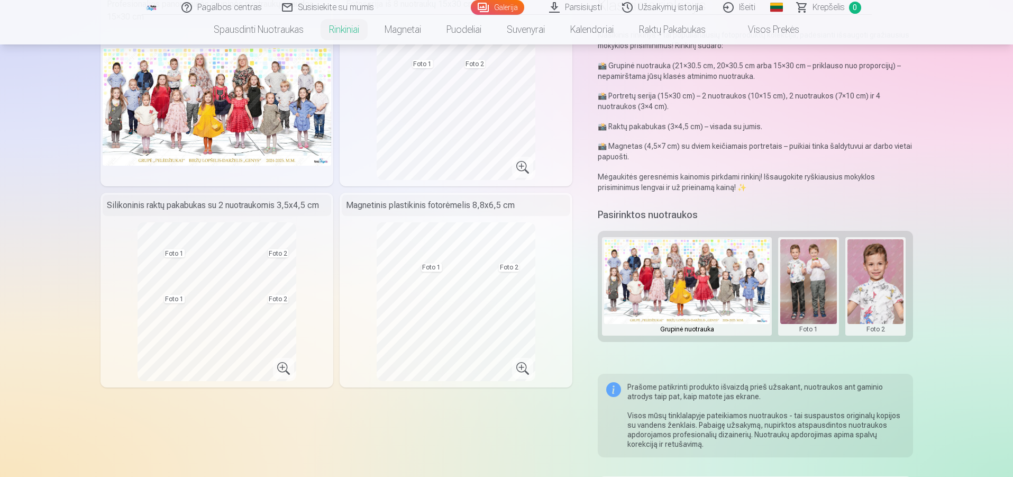
click at [822, 302] on button at bounding box center [808, 286] width 57 height 94
click at [808, 287] on button "Pakeisti nuotrauką" at bounding box center [808, 286] width 99 height 30
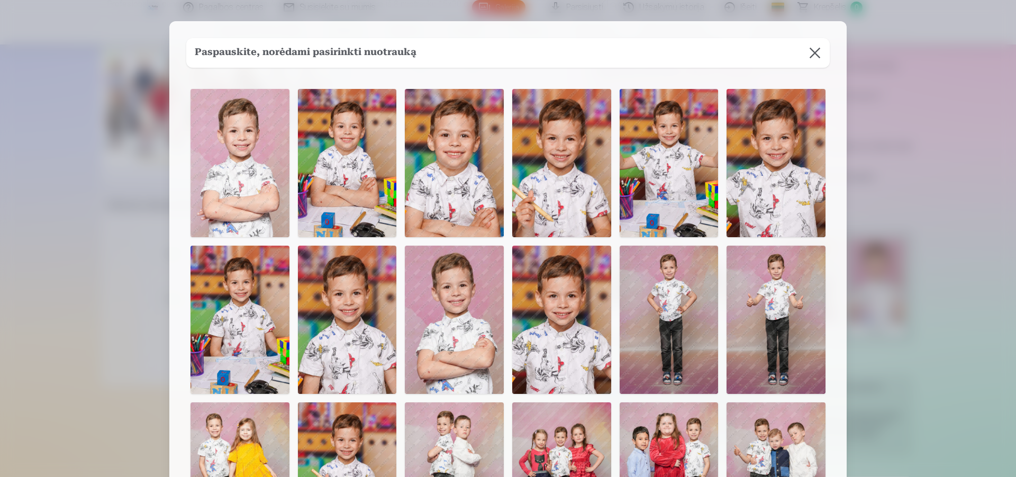
scroll to position [265, 0]
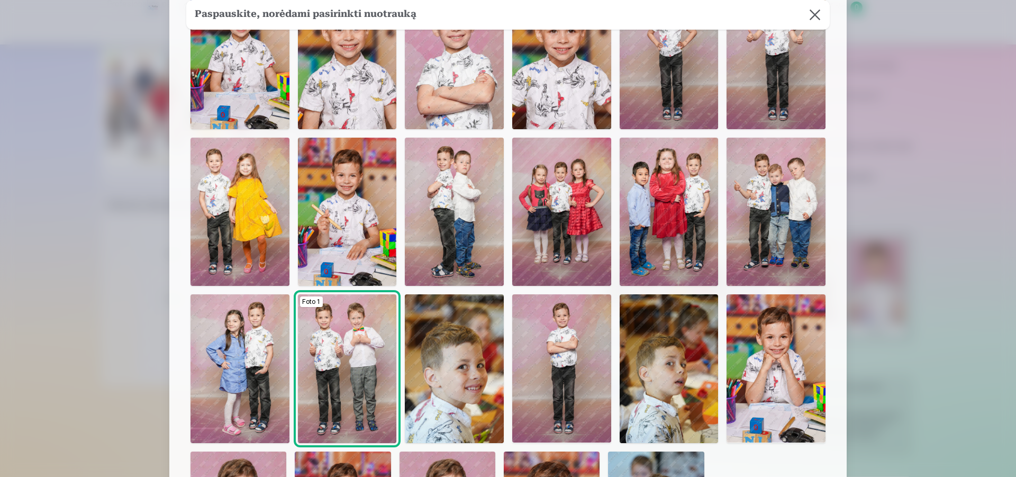
click at [467, 207] on img at bounding box center [454, 212] width 99 height 148
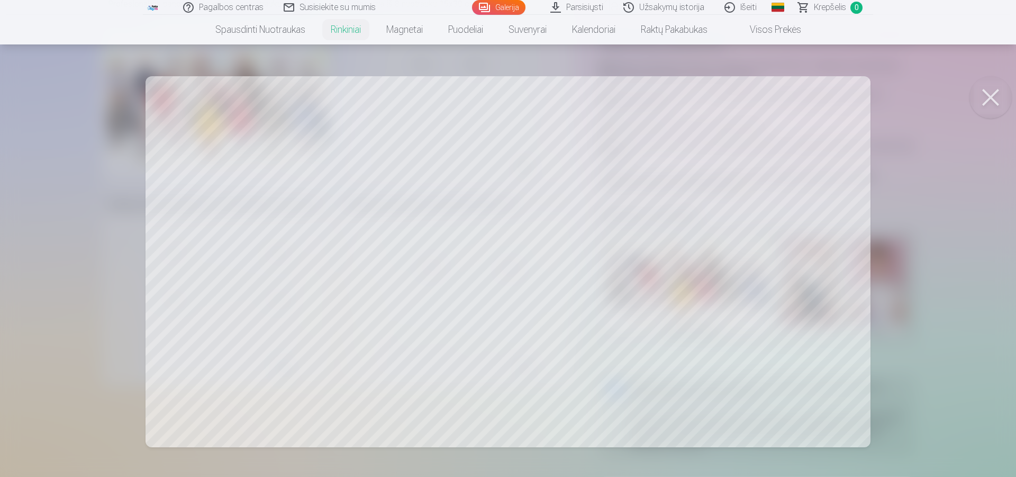
click at [998, 100] on button at bounding box center [990, 97] width 42 height 42
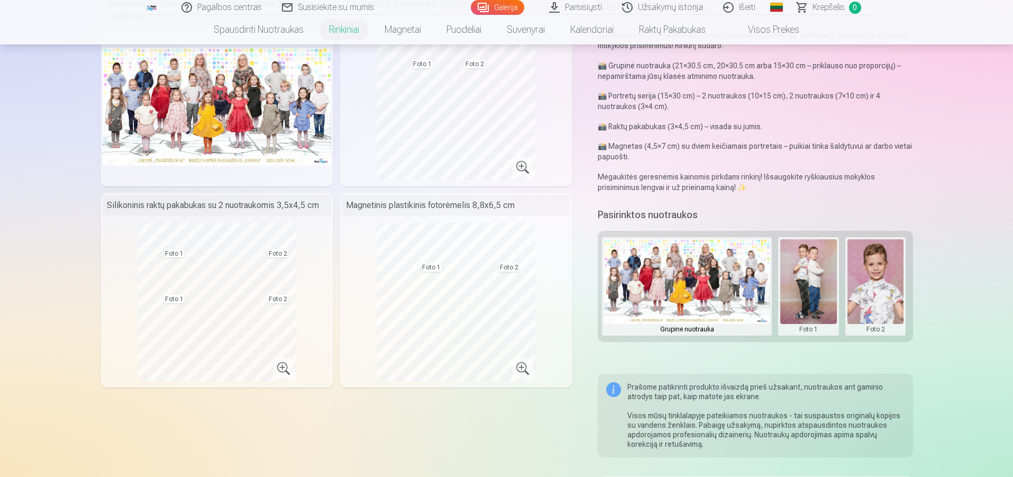
click at [878, 286] on button at bounding box center [876, 286] width 57 height 94
click at [879, 288] on button "Pakeisti nuotrauką" at bounding box center [875, 286] width 99 height 30
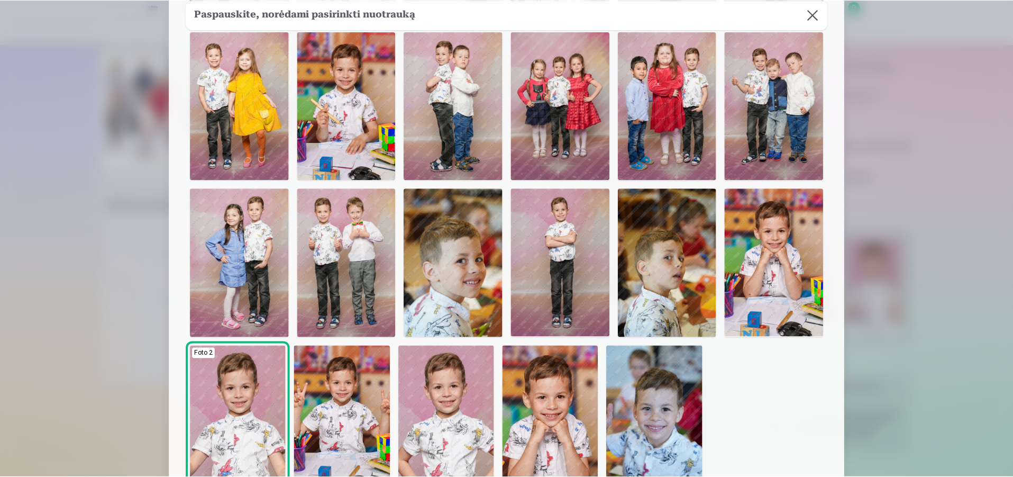
scroll to position [423, 0]
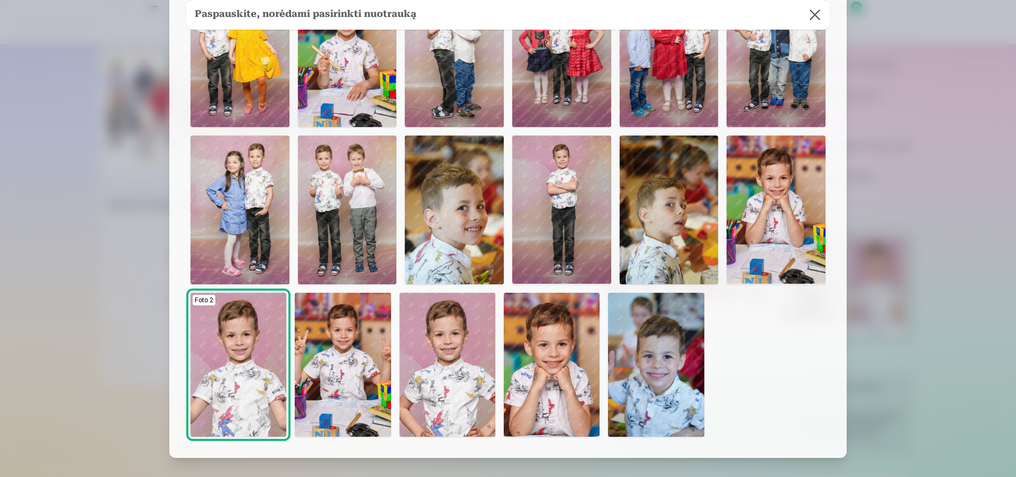
click at [767, 214] on img at bounding box center [775, 209] width 99 height 148
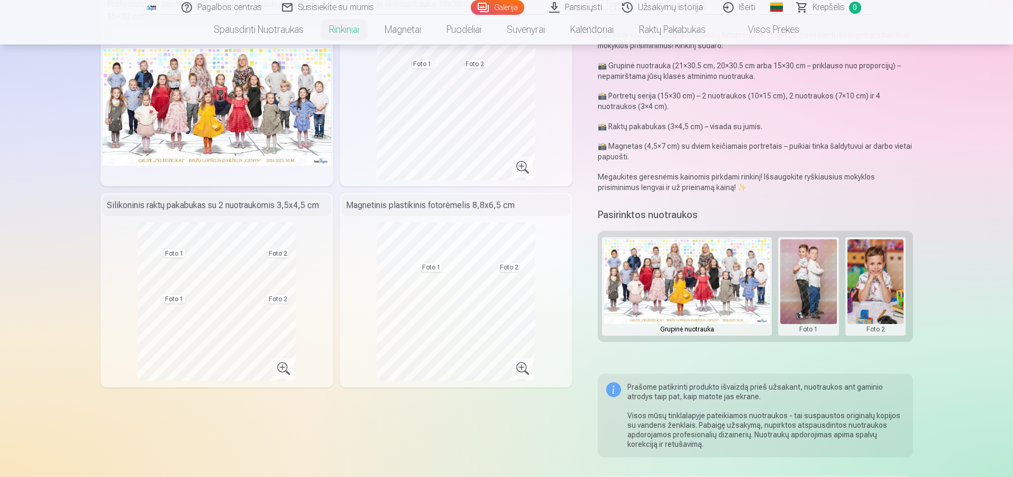
scroll to position [0, 0]
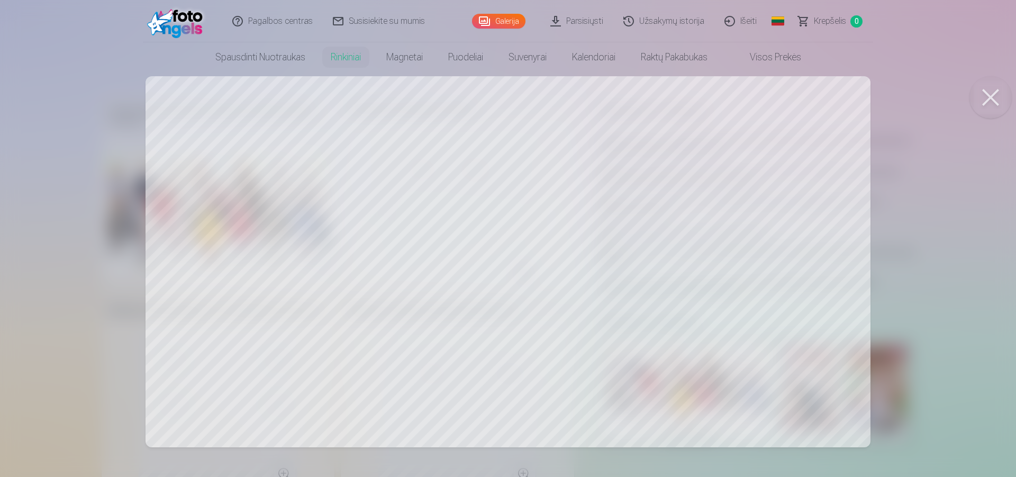
click at [994, 93] on button at bounding box center [990, 97] width 42 height 42
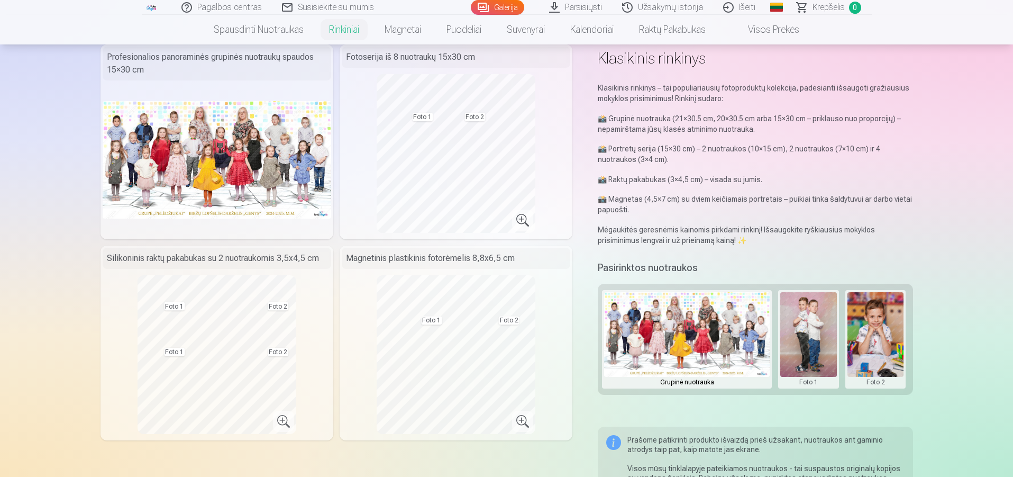
scroll to position [106, 0]
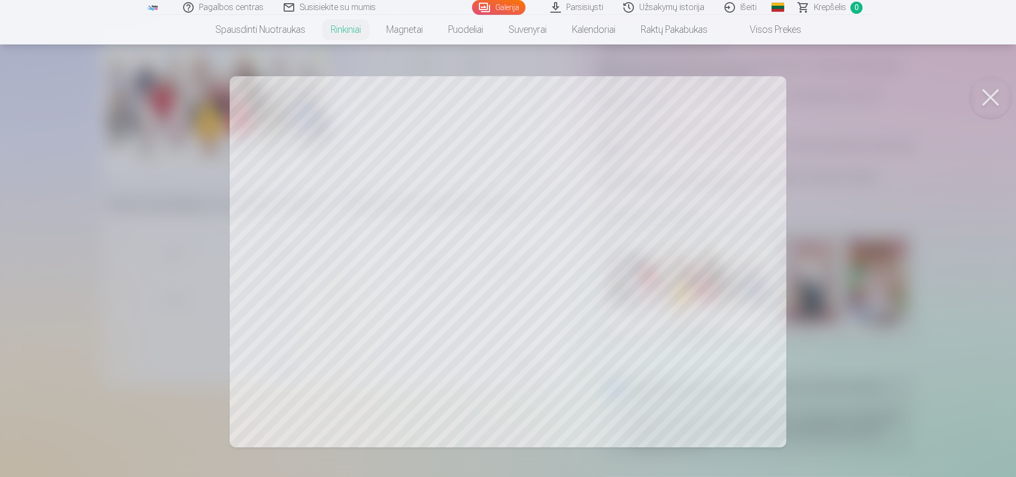
click at [672, 277] on div at bounding box center [508, 238] width 1016 height 477
click at [365, 268] on div at bounding box center [508, 238] width 1016 height 477
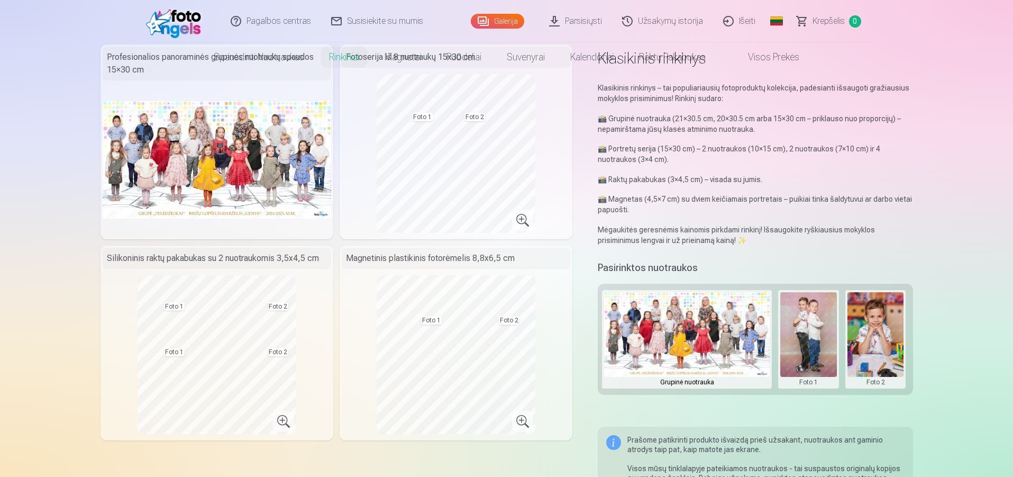
scroll to position [0, 0]
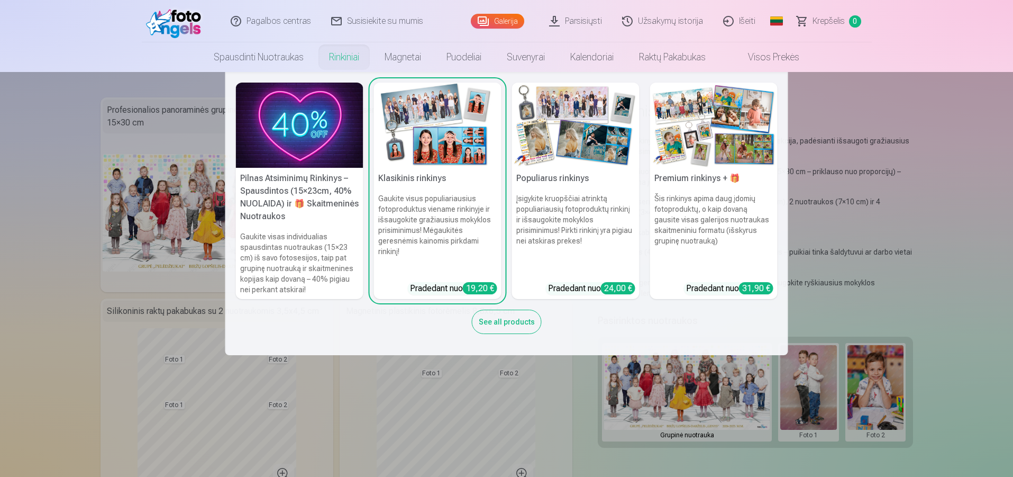
click at [693, 225] on h6 "Šis rinkinys apima daug įdomių fotoproduktų, o kaip dovaną gausite visas galeri…" at bounding box center [714, 233] width 128 height 89
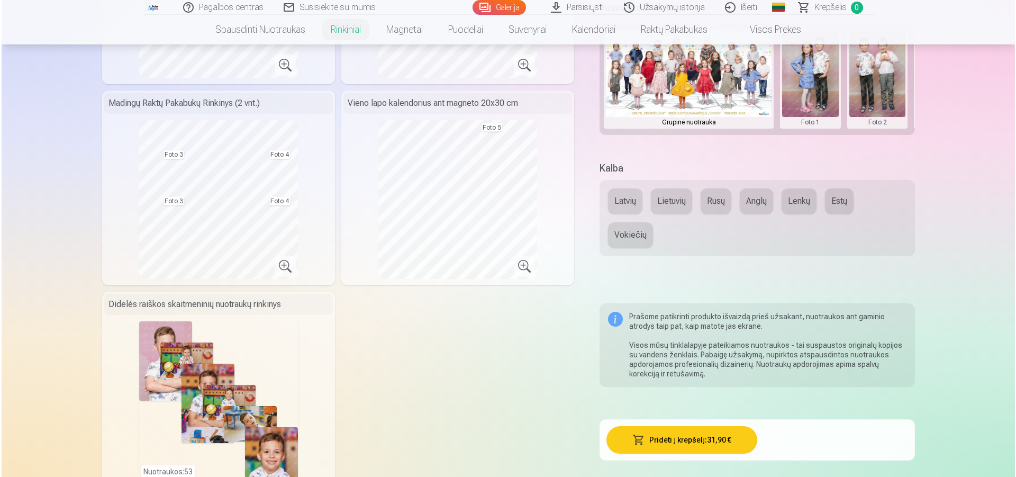
scroll to position [476, 0]
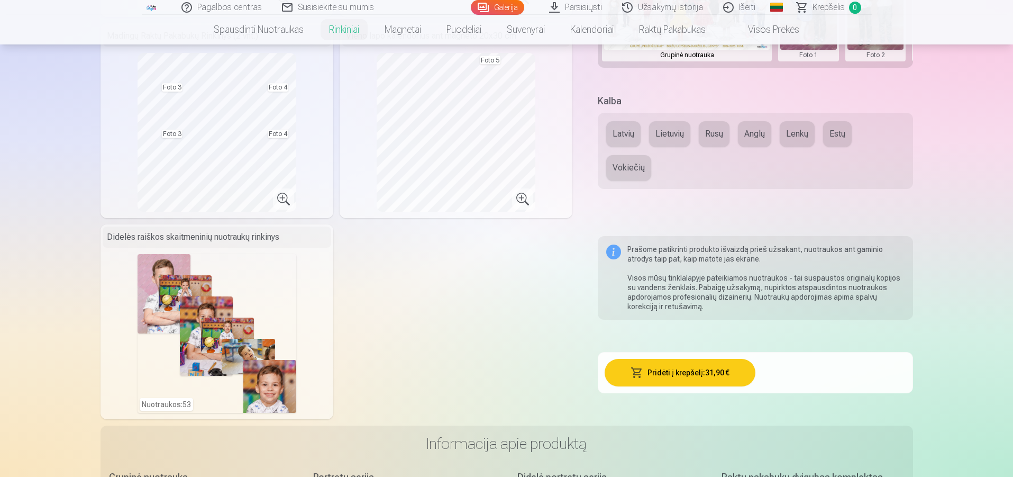
click at [249, 313] on div "Nuotraukos : 53" at bounding box center [217, 333] width 159 height 159
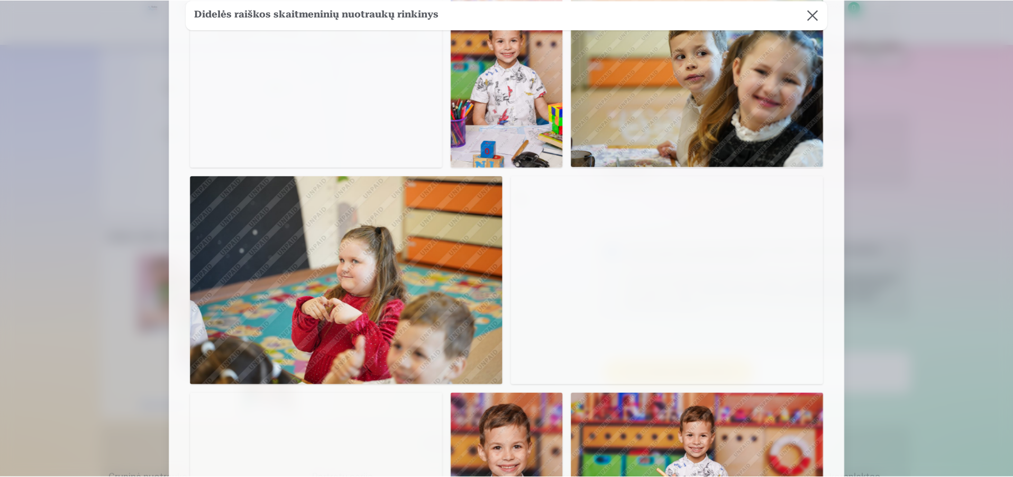
scroll to position [1064, 0]
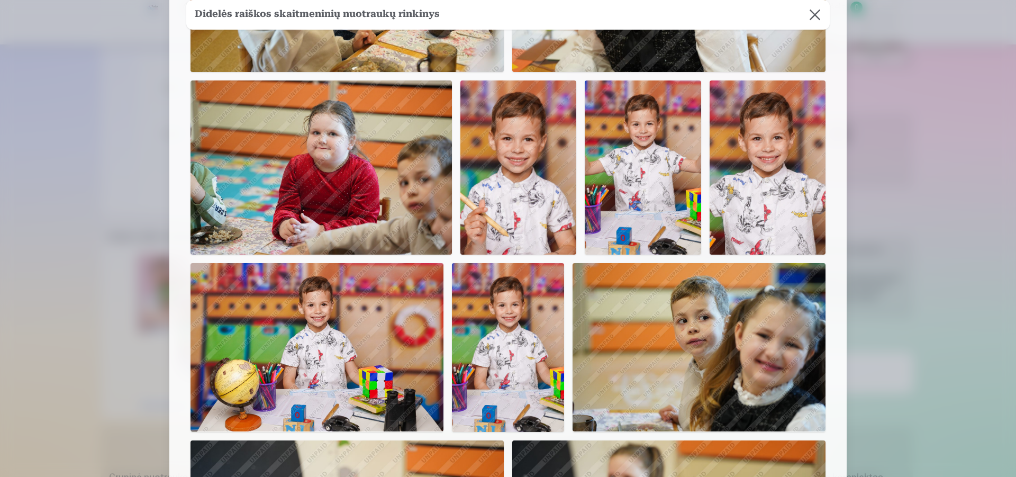
click at [812, 17] on button at bounding box center [815, 15] width 30 height 30
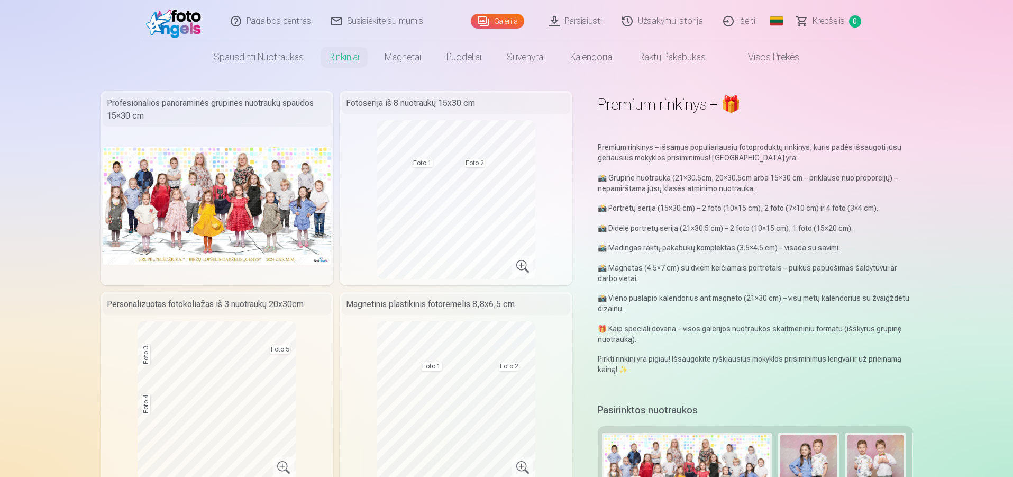
scroll to position [0, 0]
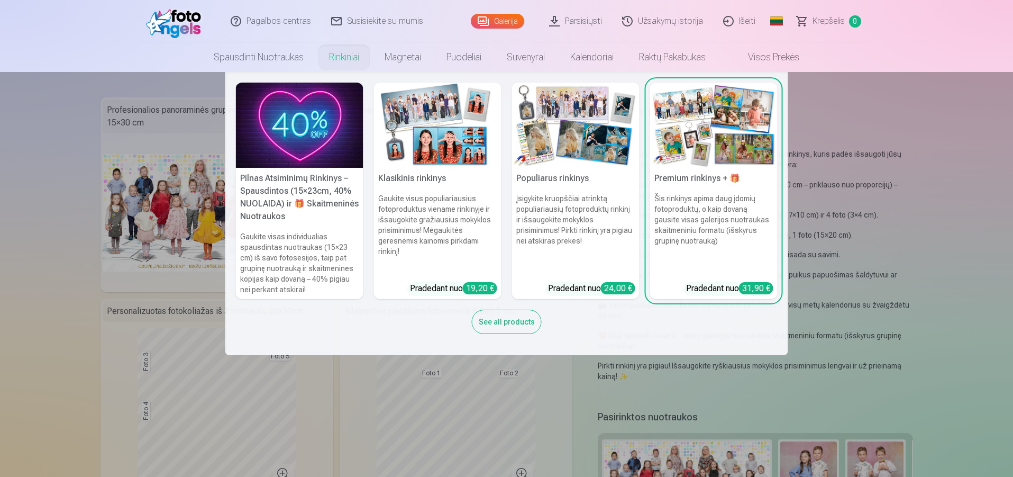
click at [444, 169] on h5 "Klasikinis rinkinys" at bounding box center [438, 178] width 128 height 21
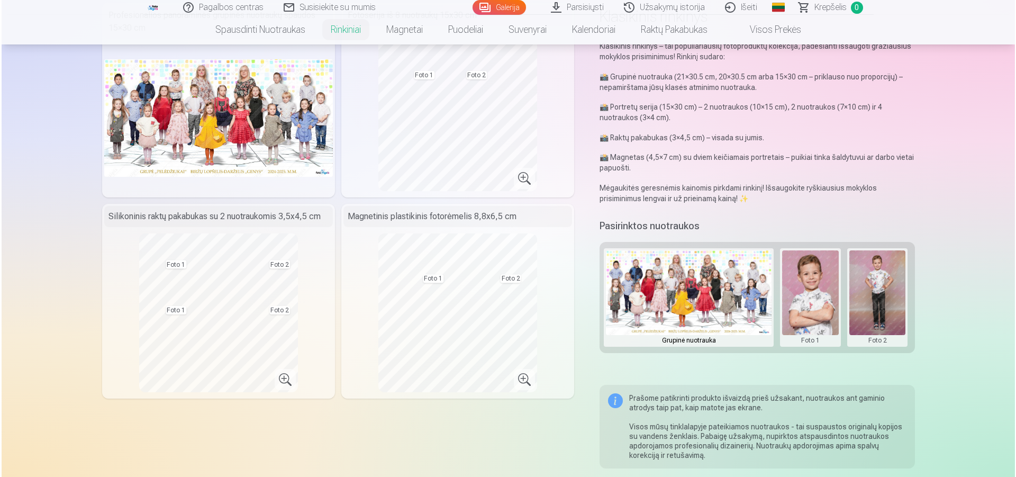
scroll to position [106, 0]
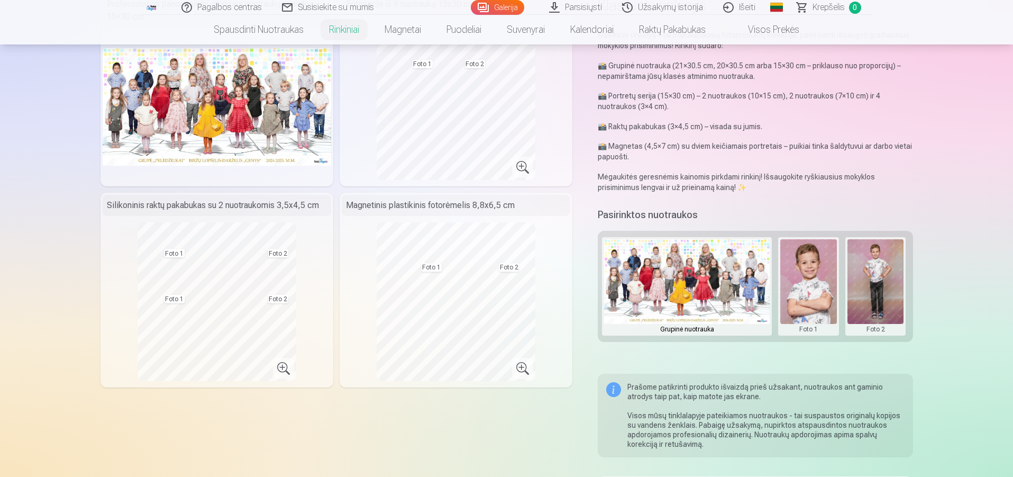
click at [803, 267] on button at bounding box center [808, 286] width 57 height 94
click at [795, 292] on button "Pakeisti nuotrauką" at bounding box center [808, 286] width 99 height 30
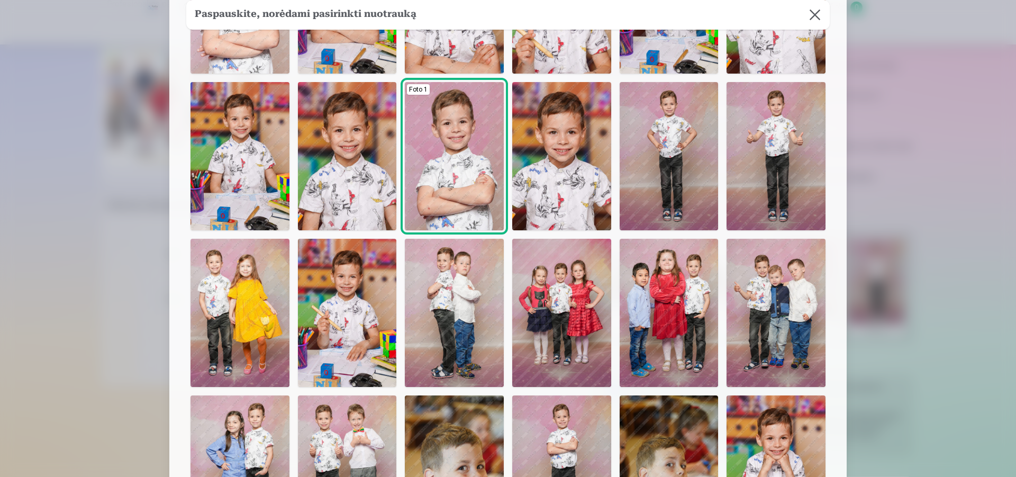
scroll to position [212, 0]
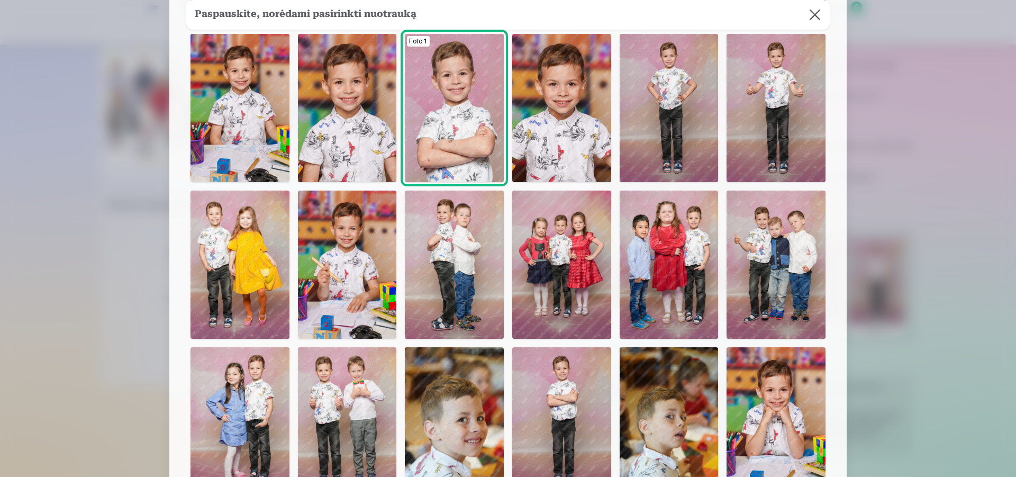
click at [469, 253] on img at bounding box center [454, 264] width 99 height 148
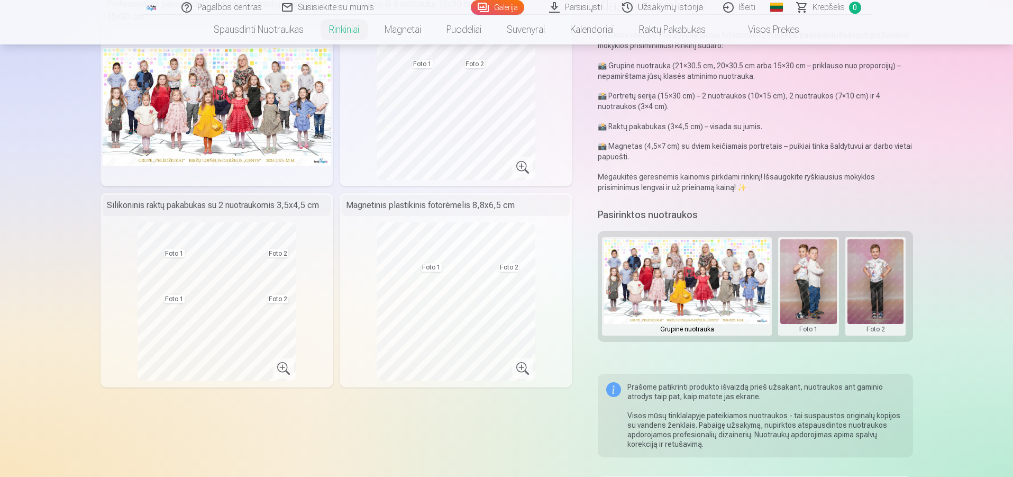
click at [869, 274] on button at bounding box center [876, 286] width 57 height 94
click at [888, 250] on div at bounding box center [506, 238] width 1013 height 477
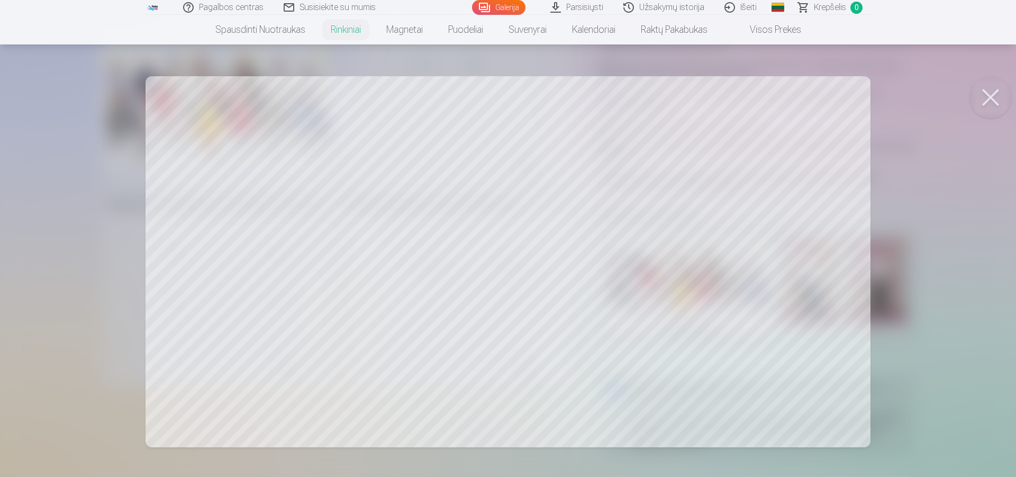
click at [1003, 102] on button at bounding box center [990, 97] width 42 height 42
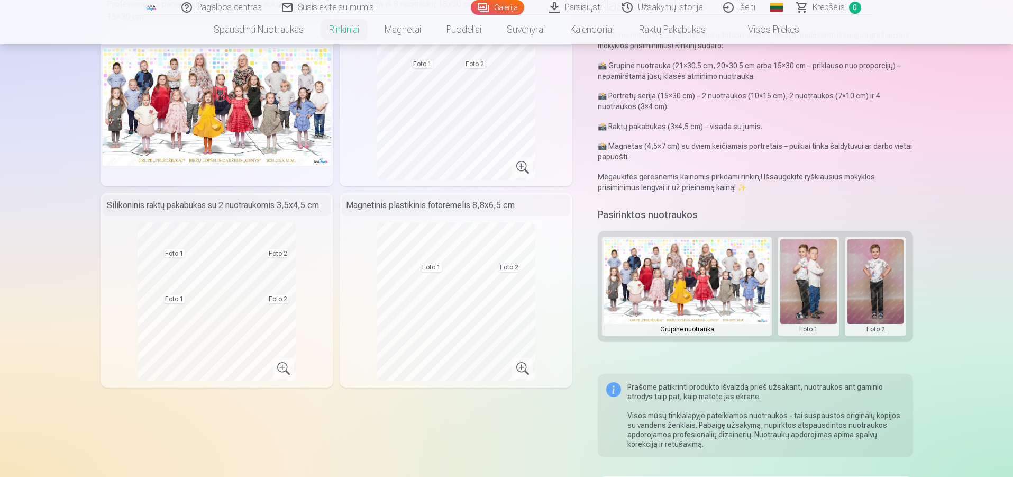
click at [874, 301] on button at bounding box center [876, 286] width 57 height 94
click at [876, 287] on button "Pakeisti nuotrauką" at bounding box center [875, 286] width 99 height 30
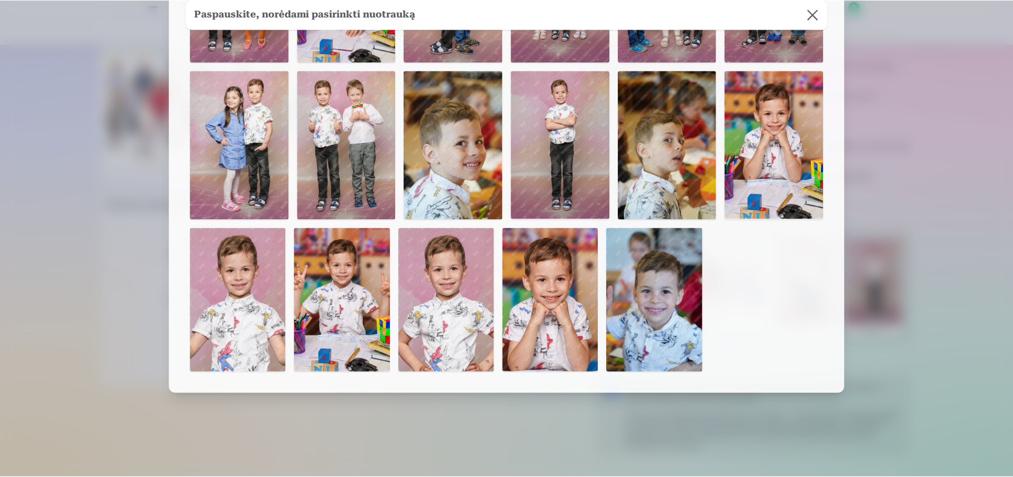
scroll to position [489, 0]
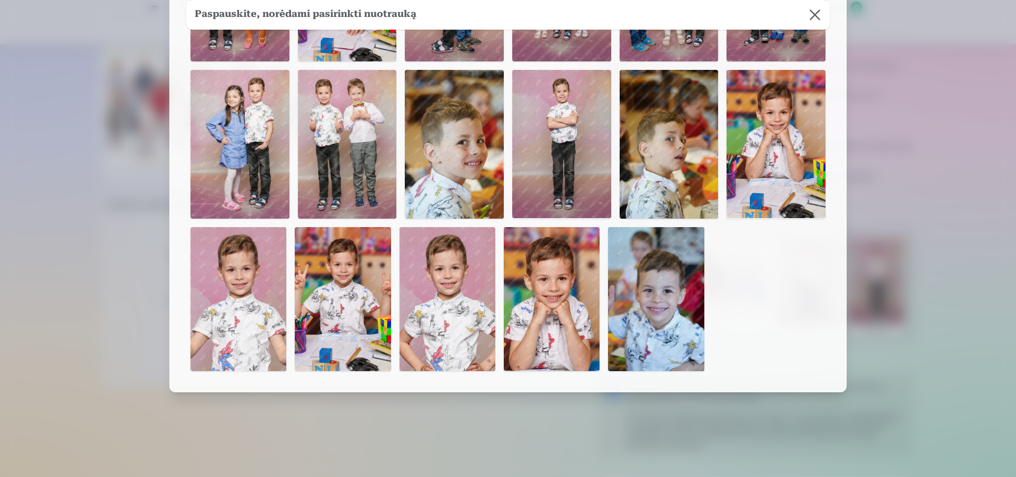
click at [770, 146] on img at bounding box center [775, 144] width 99 height 148
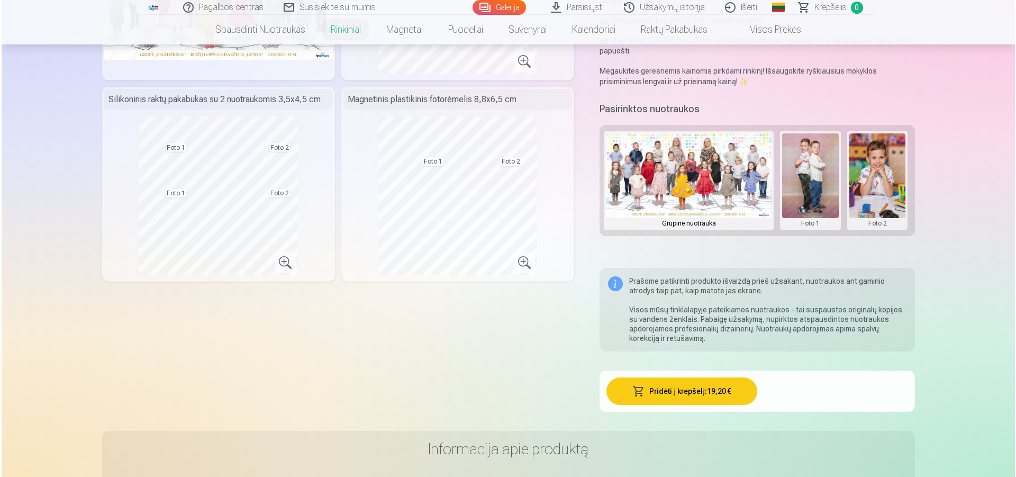
scroll to position [370, 0]
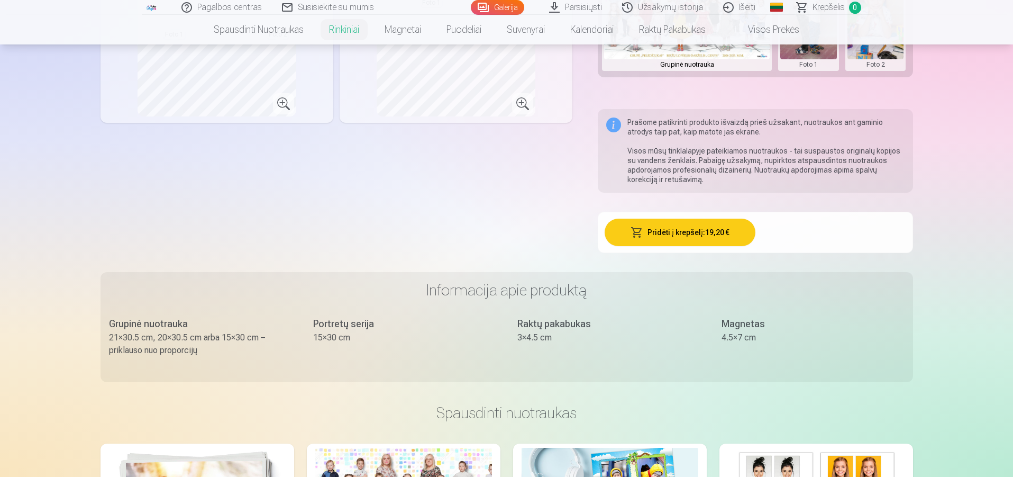
click at [680, 237] on button "Pridėti į krepšelį : 19,20 €" at bounding box center [680, 233] width 151 height 28
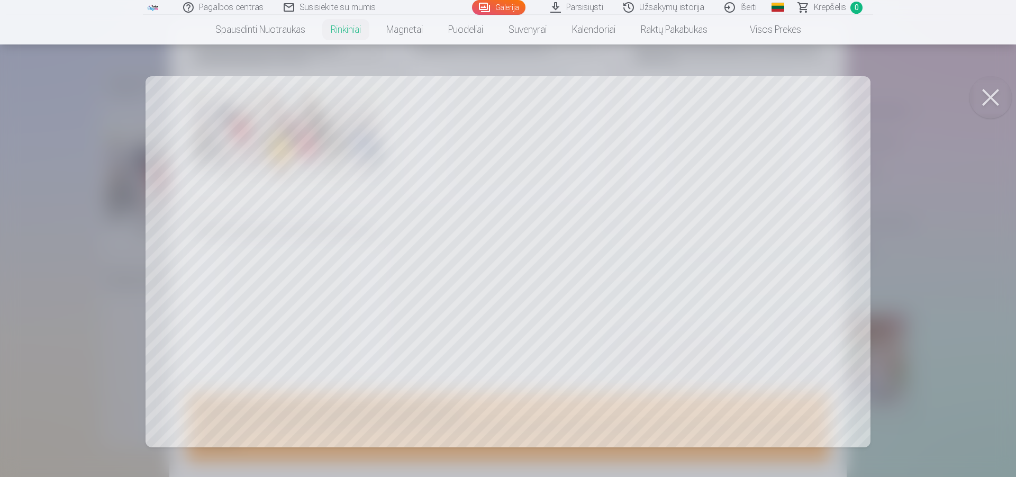
scroll to position [30, 0]
click at [989, 96] on button at bounding box center [990, 97] width 42 height 42
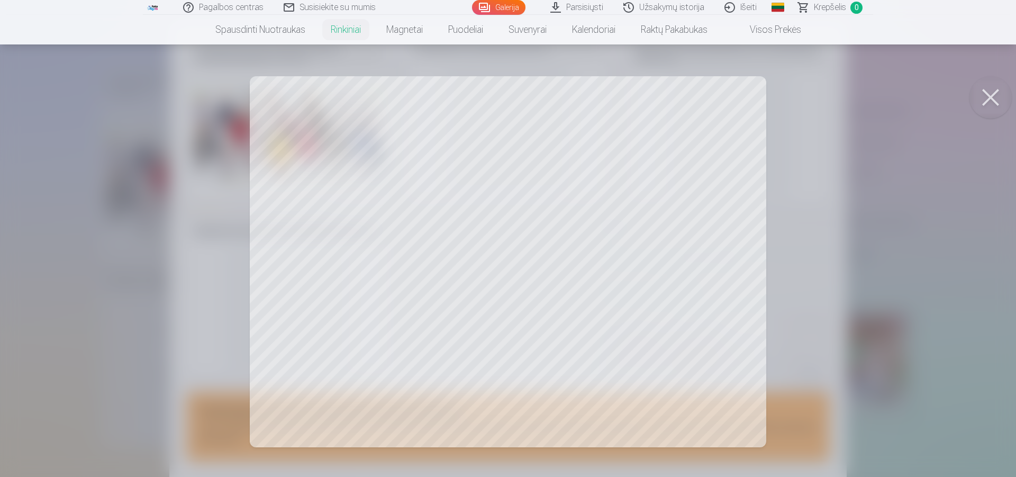
click at [993, 99] on button at bounding box center [990, 97] width 42 height 42
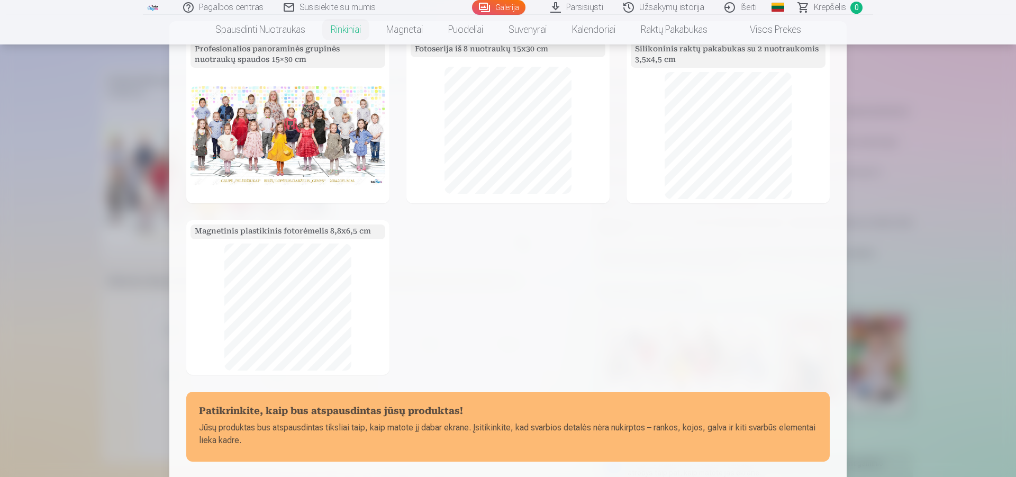
click at [302, 118] on img at bounding box center [287, 135] width 195 height 99
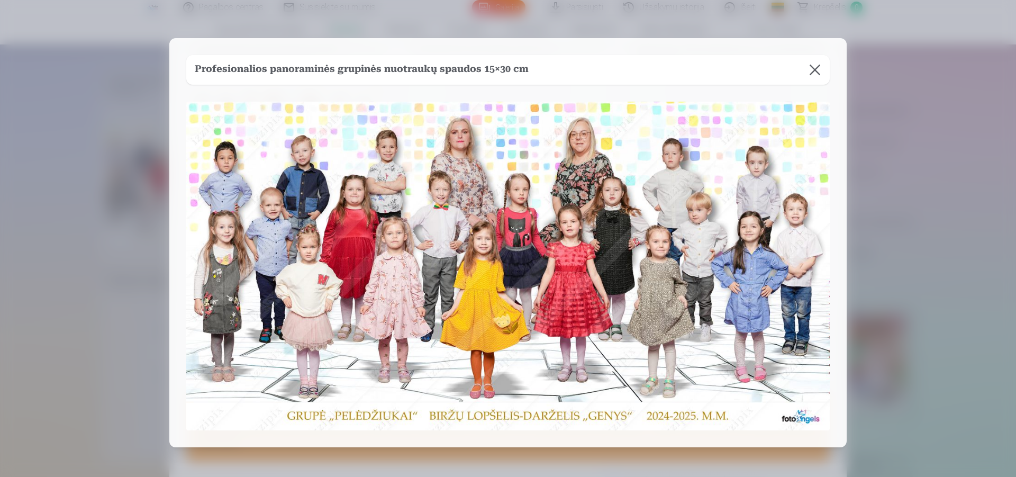
click at [812, 71] on button at bounding box center [815, 70] width 30 height 30
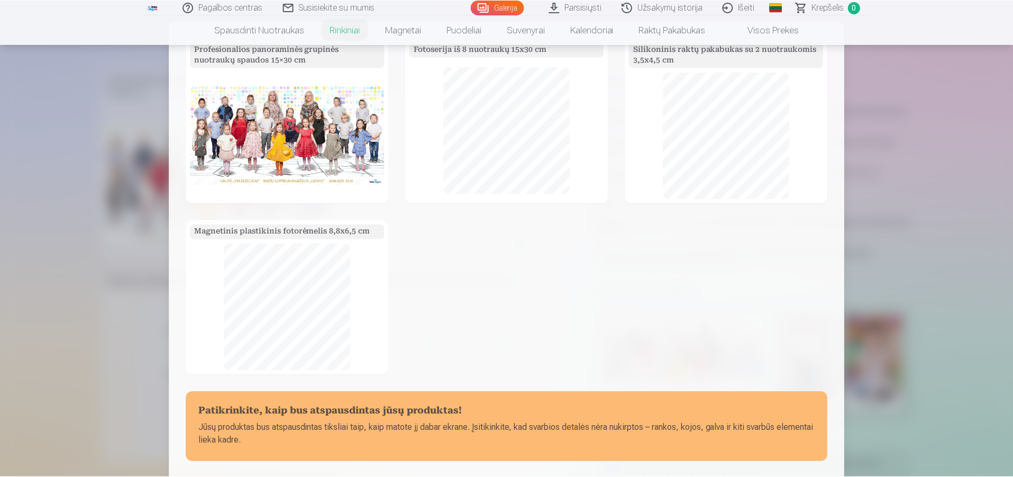
scroll to position [131, 0]
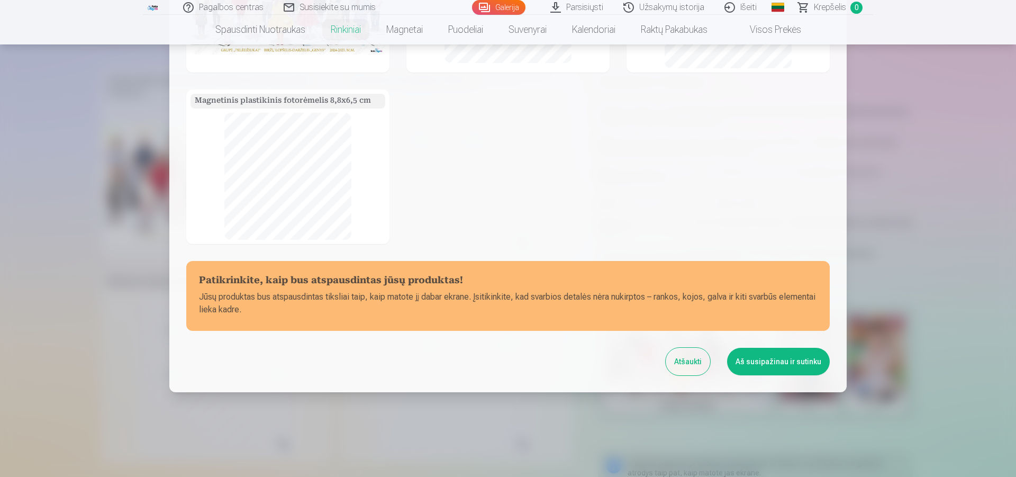
click at [762, 361] on button "Aš susipažinau ir sutinku" at bounding box center [778, 362] width 103 height 28
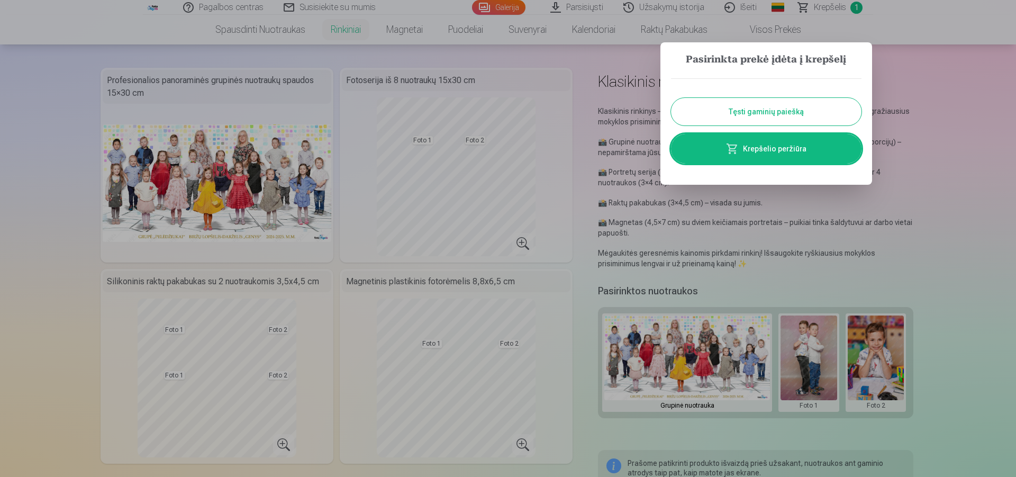
click at [768, 154] on link "Krepšelio peržiūra" at bounding box center [766, 149] width 190 height 30
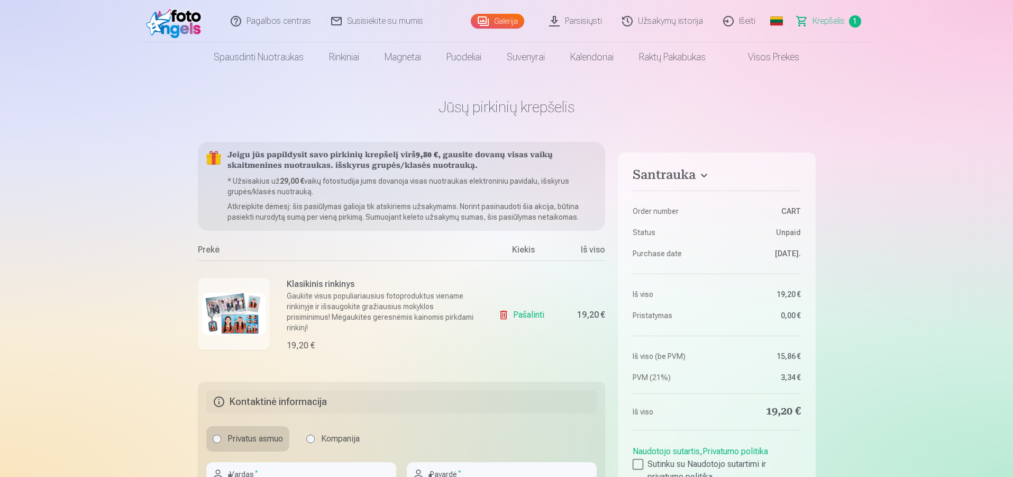
click at [834, 19] on span "Krepšelis" at bounding box center [829, 21] width 32 height 13
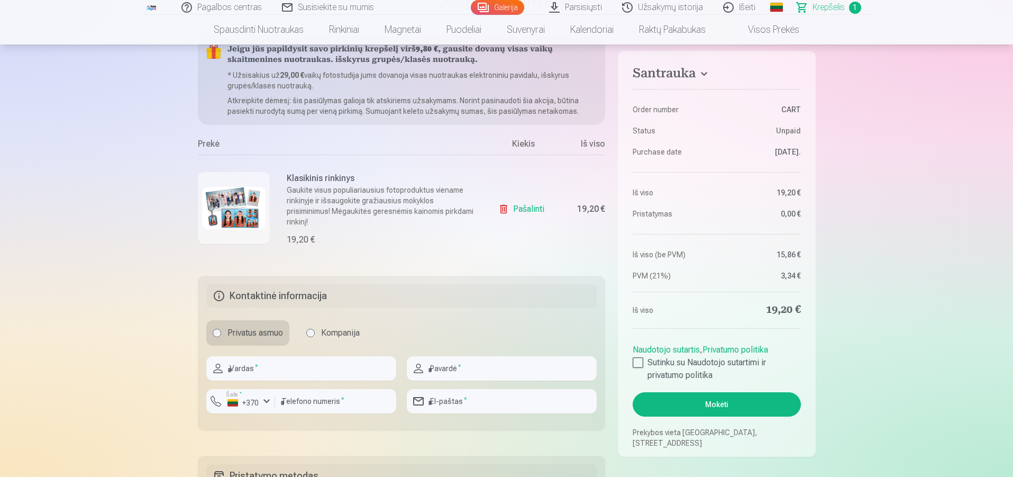
scroll to position [159, 0]
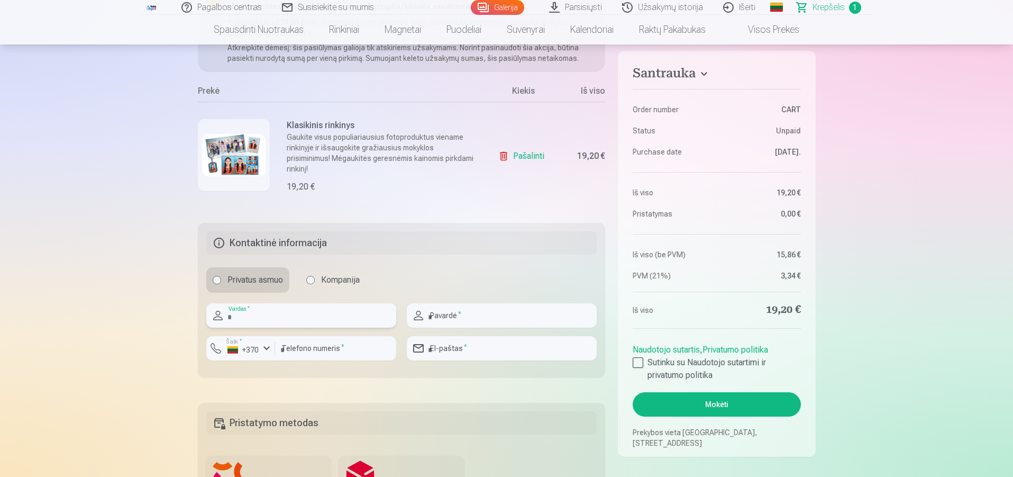
click at [269, 317] on input "text" at bounding box center [301, 315] width 190 height 24
click at [292, 319] on input "text" at bounding box center [301, 315] width 190 height 24
type input "****"
type input "**********"
click at [356, 340] on input "number" at bounding box center [335, 348] width 121 height 24
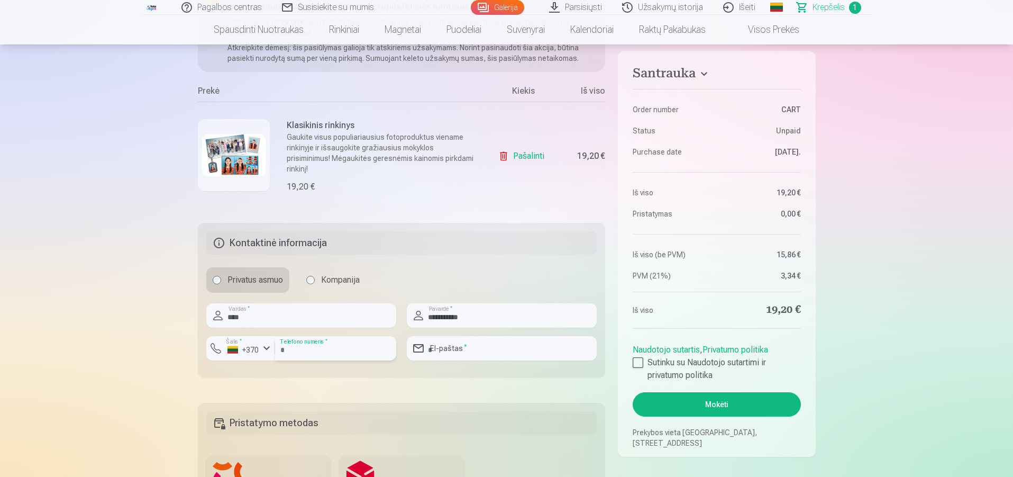
type input "********"
click at [456, 348] on input "email" at bounding box center [502, 348] width 190 height 24
type input "*"
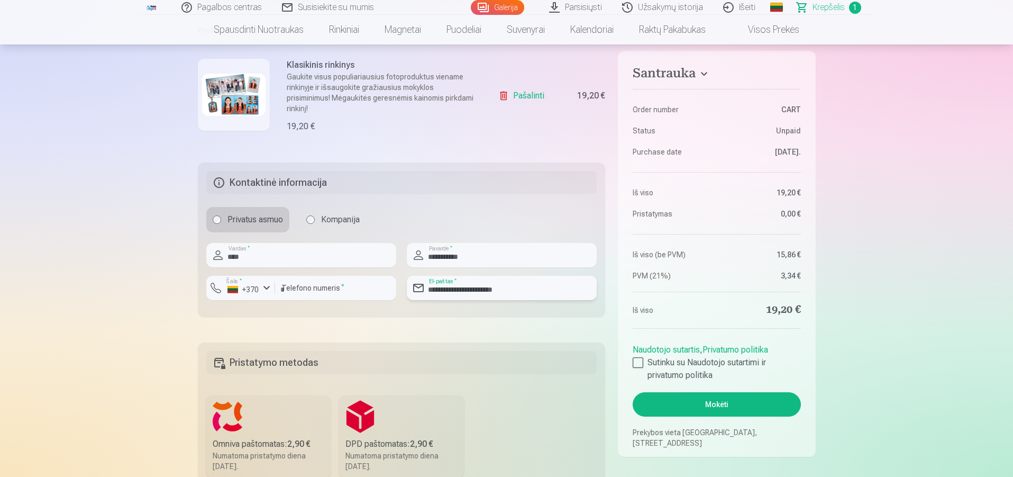
scroll to position [317, 0]
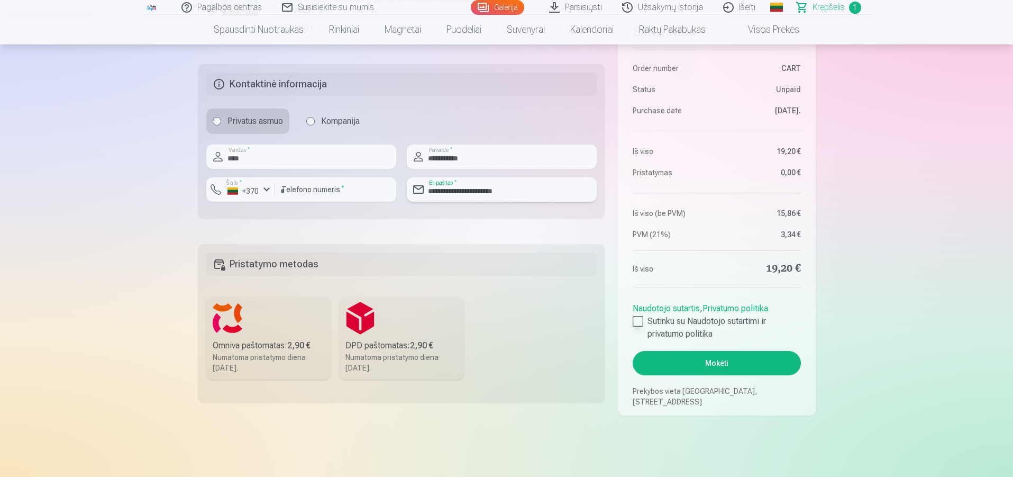
type input "**********"
click at [637, 319] on div at bounding box center [638, 321] width 11 height 11
click at [362, 333] on label "DPD paštomatas : 2,90 € Numatoma pristatymo diena [DATE]." at bounding box center [401, 338] width 125 height 83
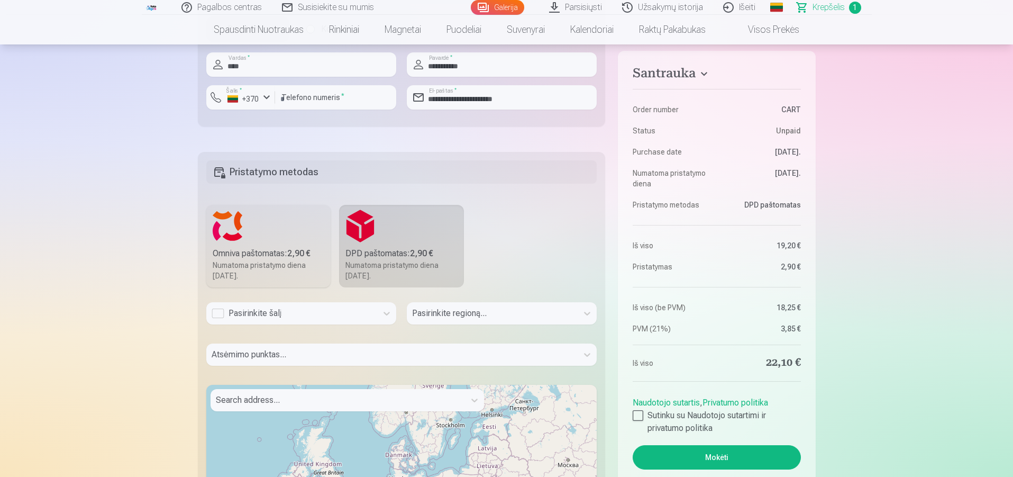
scroll to position [423, 0]
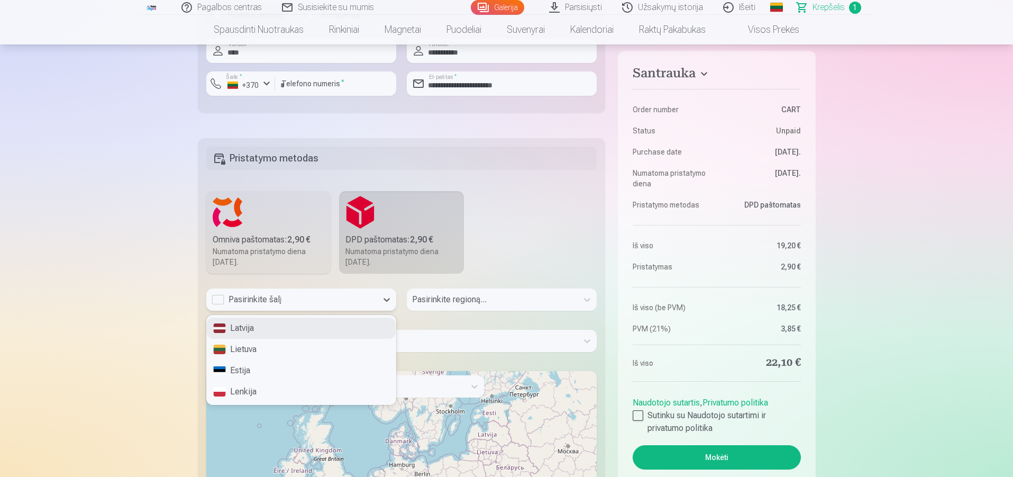
click at [288, 297] on div "Pasirinkite šalį" at bounding box center [292, 299] width 160 height 13
click at [262, 329] on div "Latvija" at bounding box center [301, 327] width 189 height 21
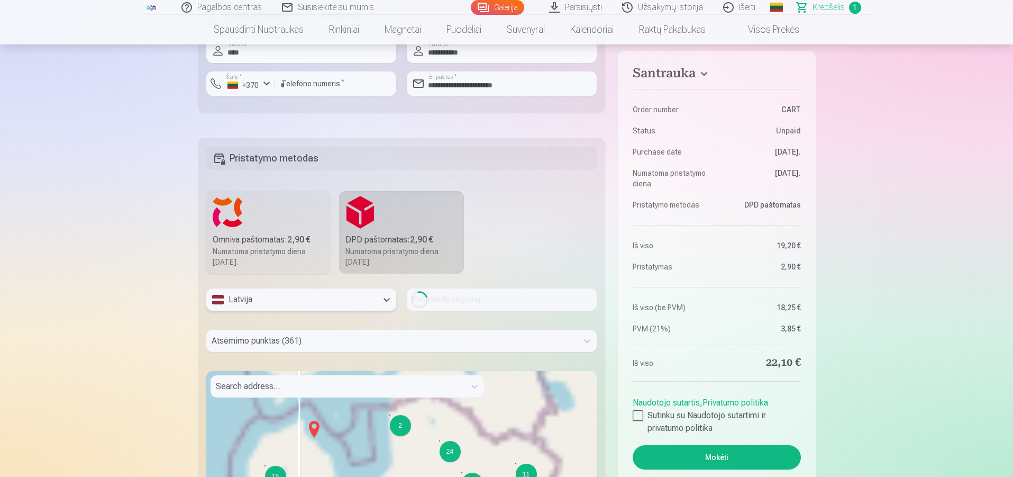
click at [272, 301] on div "Latvija" at bounding box center [292, 299] width 160 height 13
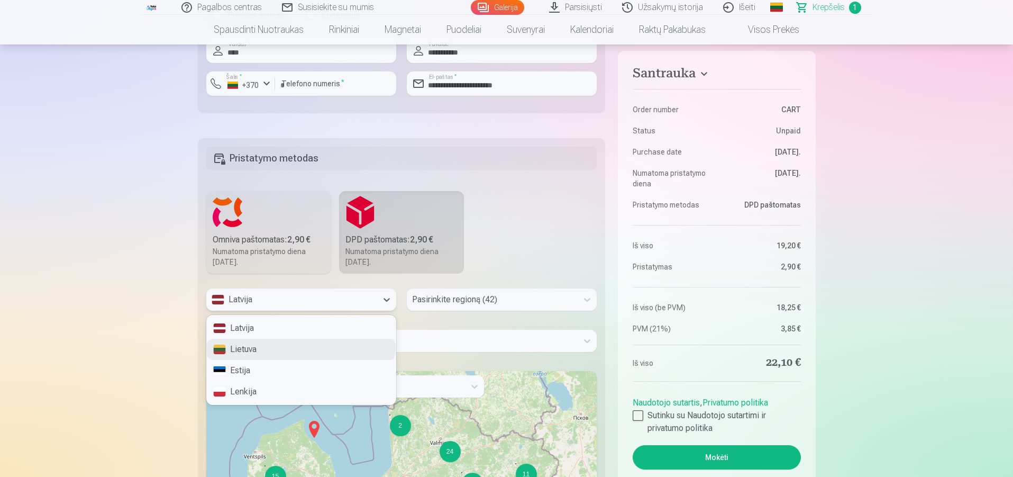
click at [263, 351] on div "Lietuva" at bounding box center [301, 349] width 189 height 21
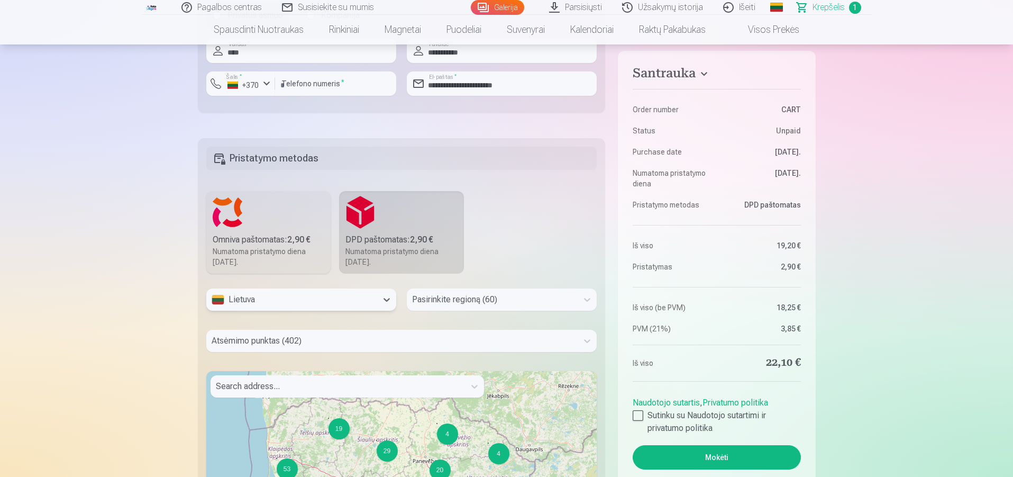
click at [429, 303] on div at bounding box center [492, 299] width 160 height 15
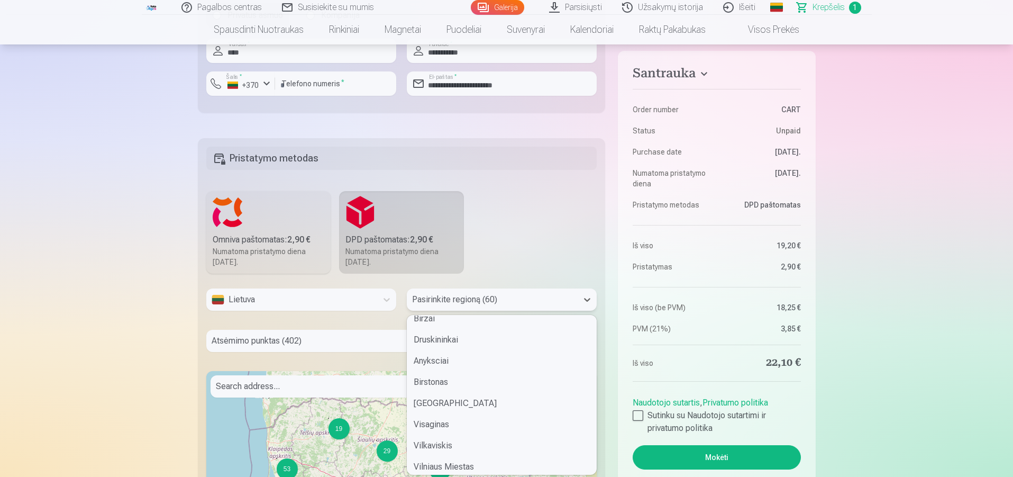
scroll to position [794, 0]
click at [432, 322] on div "Birzai" at bounding box center [501, 317] width 189 height 21
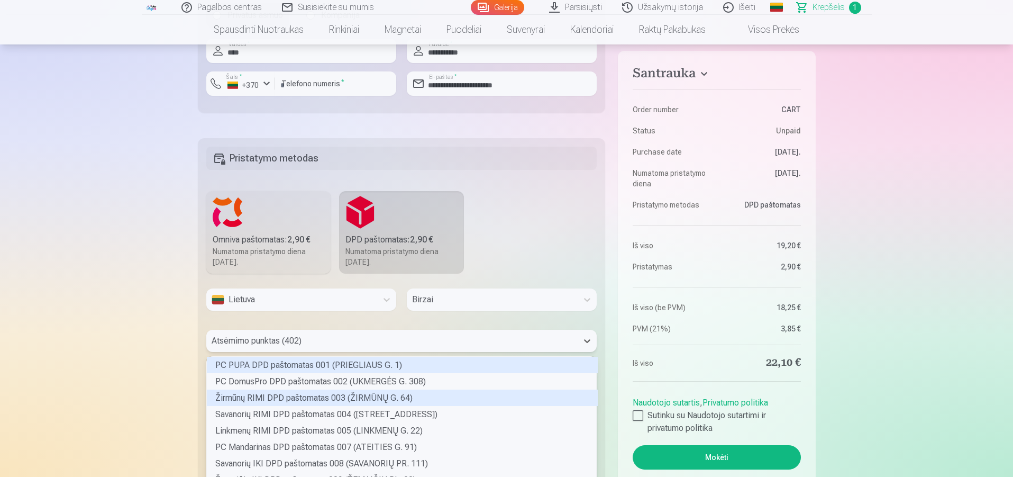
click at [388, 347] on div "402 results available. Use Up and Down to choose options, press Enter to select…" at bounding box center [401, 341] width 391 height 22
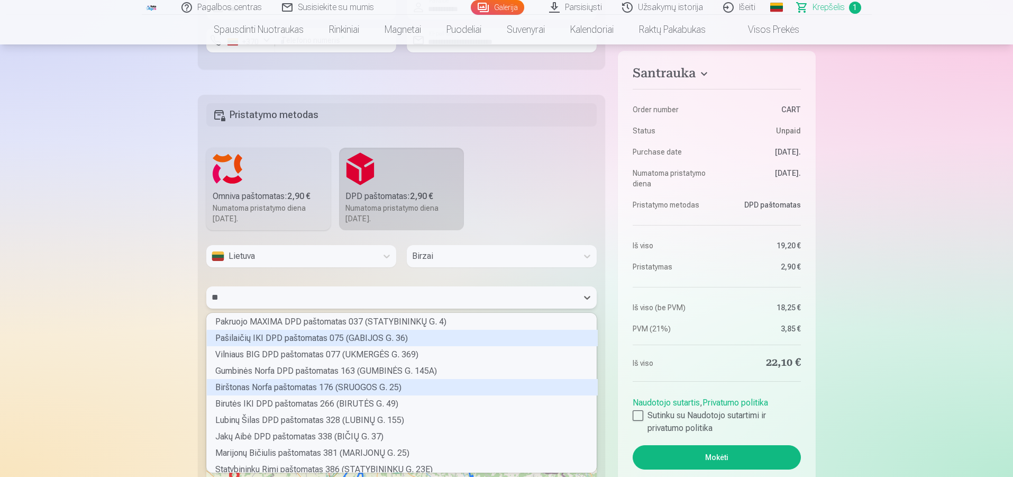
scroll to position [156, 387]
type input "*"
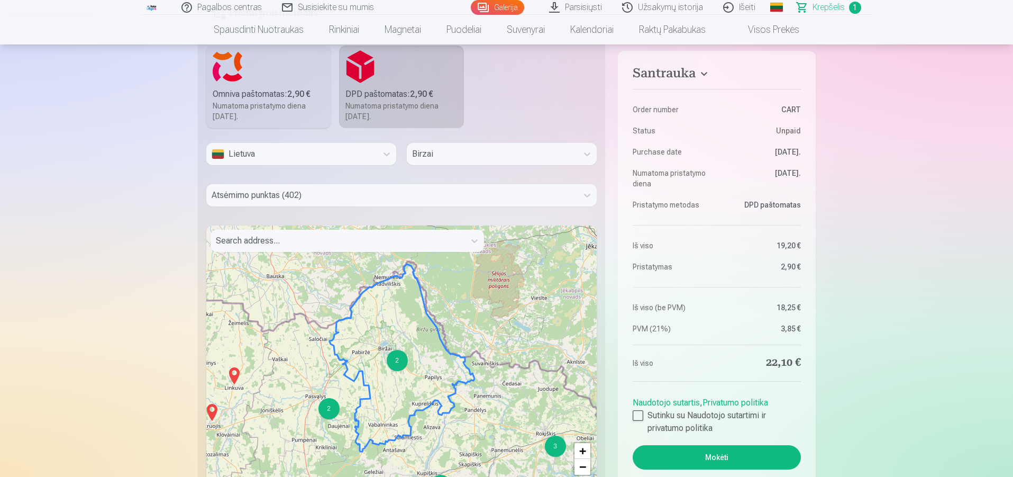
scroll to position [572, 0]
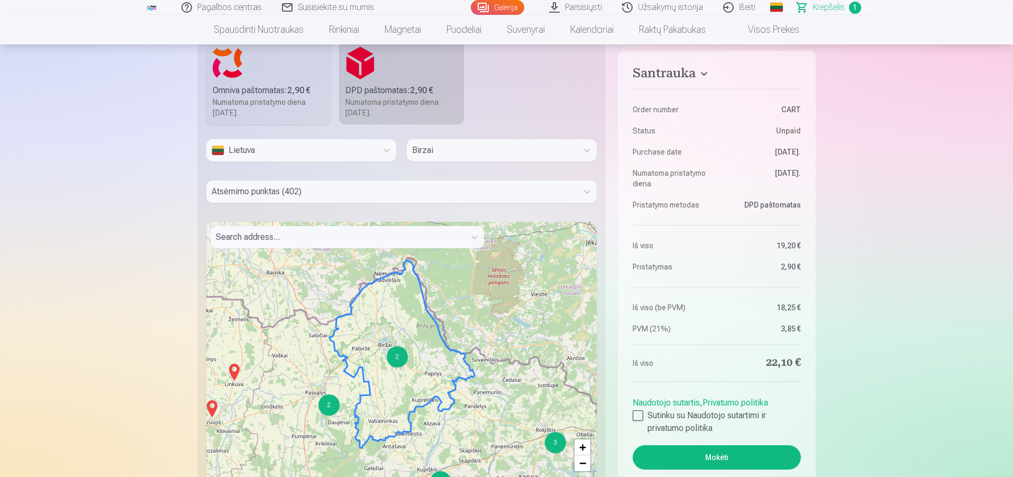
click at [403, 356] on div "2" at bounding box center [397, 356] width 21 height 21
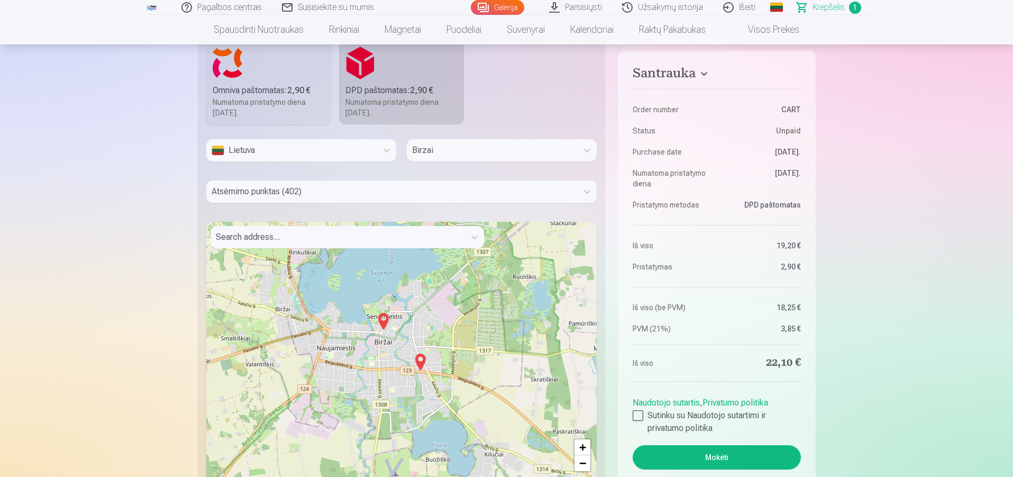
click at [384, 322] on img at bounding box center [383, 320] width 17 height 25
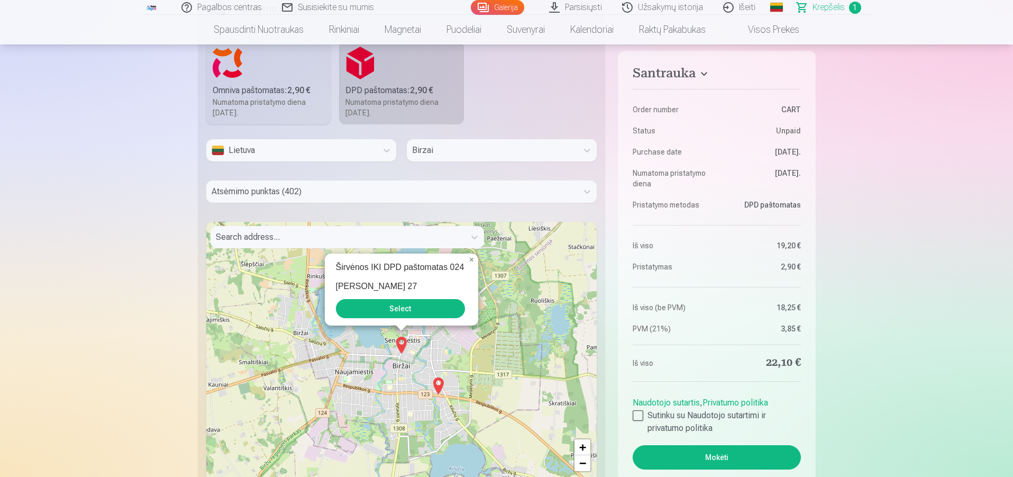
click at [421, 315] on button "Select" at bounding box center [400, 308] width 129 height 19
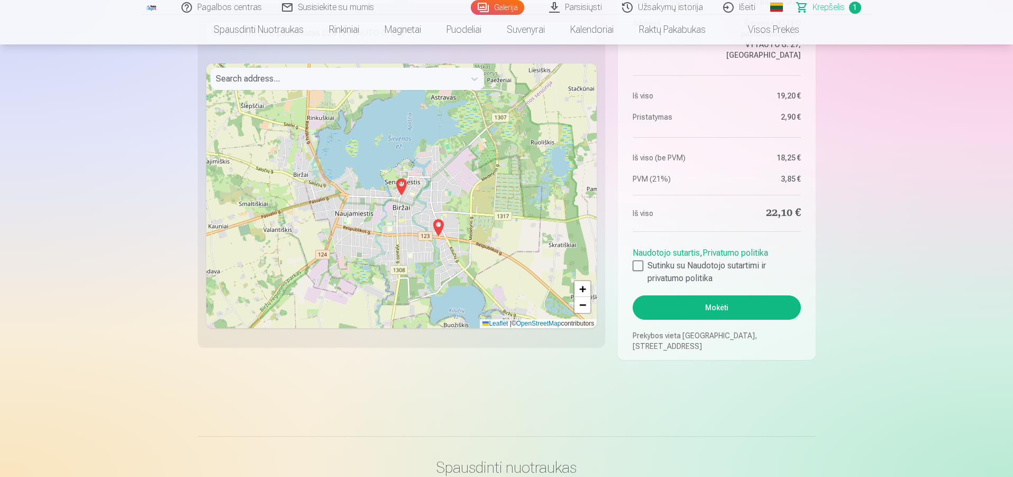
scroll to position [731, 0]
click at [749, 304] on button "Mokėti" at bounding box center [717, 307] width 168 height 24
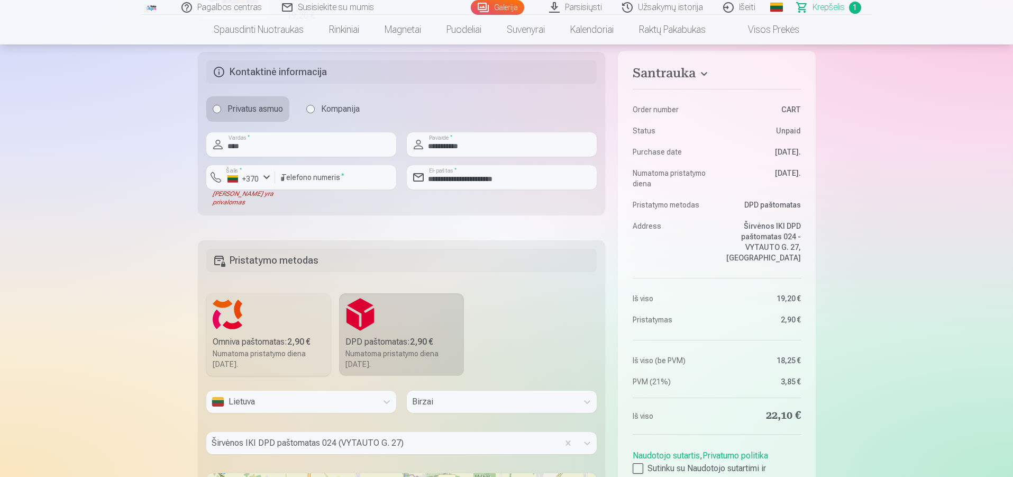
scroll to position [255, 0]
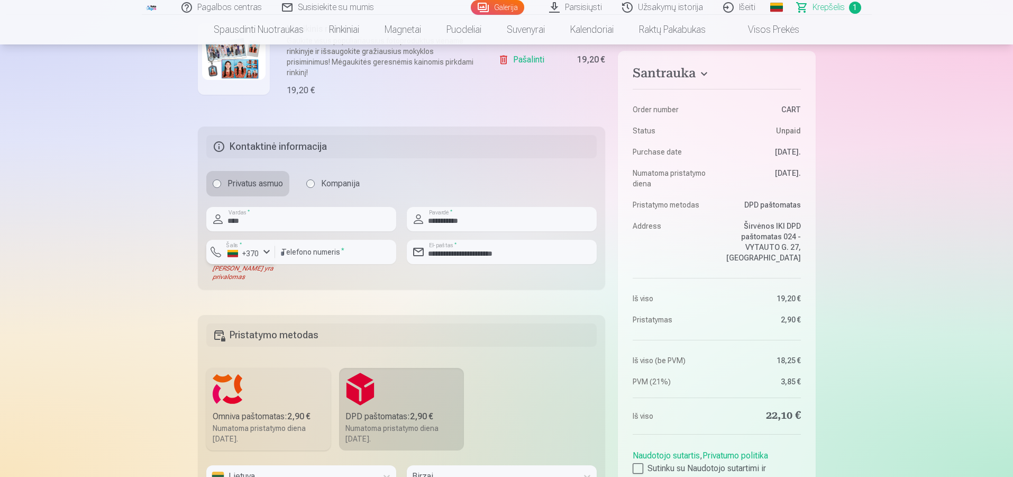
click at [263, 254] on div "button" at bounding box center [266, 252] width 13 height 13
click at [277, 279] on li "+370 Lietuva" at bounding box center [263, 276] width 96 height 21
click at [212, 255] on button "Šalis * +370" at bounding box center [240, 252] width 69 height 24
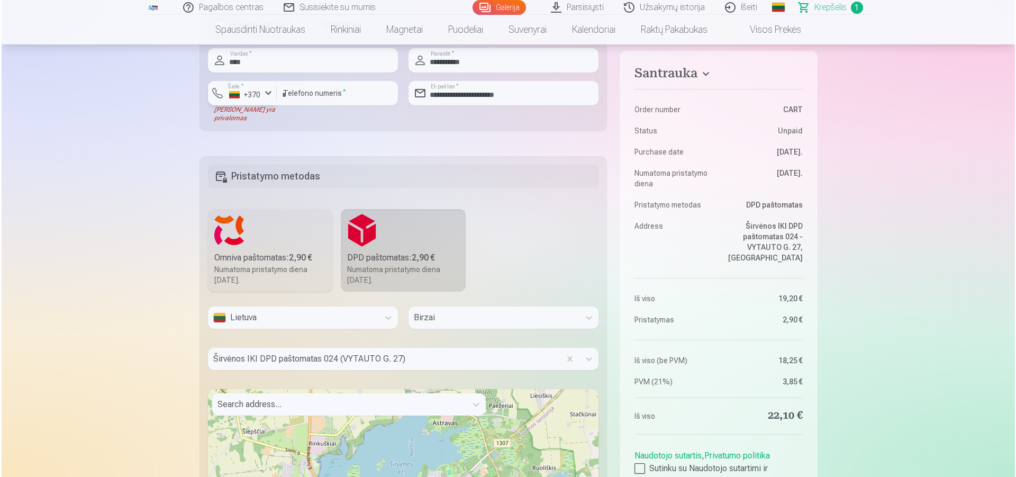
scroll to position [625, 0]
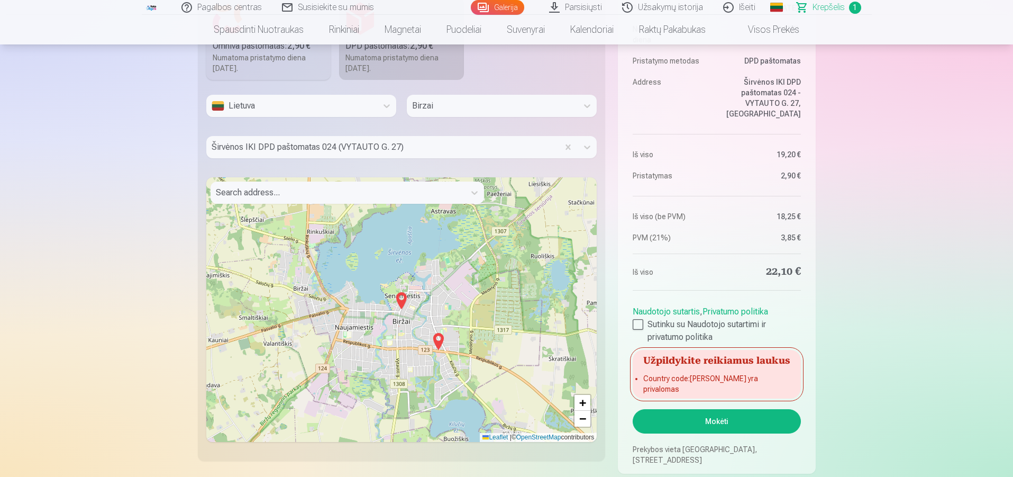
click at [684, 423] on button "Mokėti" at bounding box center [717, 421] width 168 height 24
